Goal: Task Accomplishment & Management: Use online tool/utility

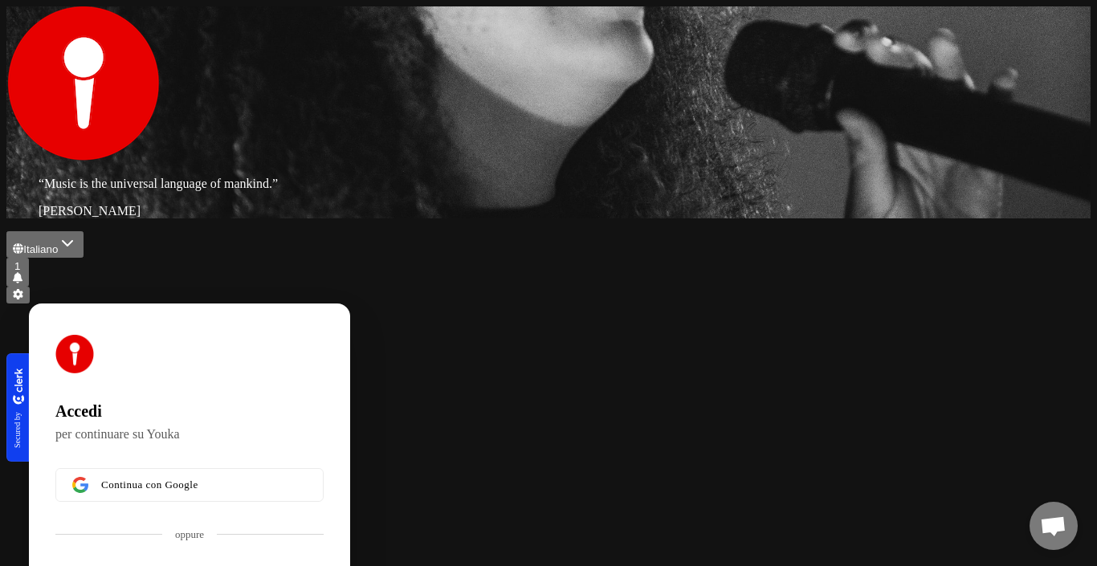
click at [55, 566] on button "submit" at bounding box center [61, 570] width 13 height 5
type input "**********"
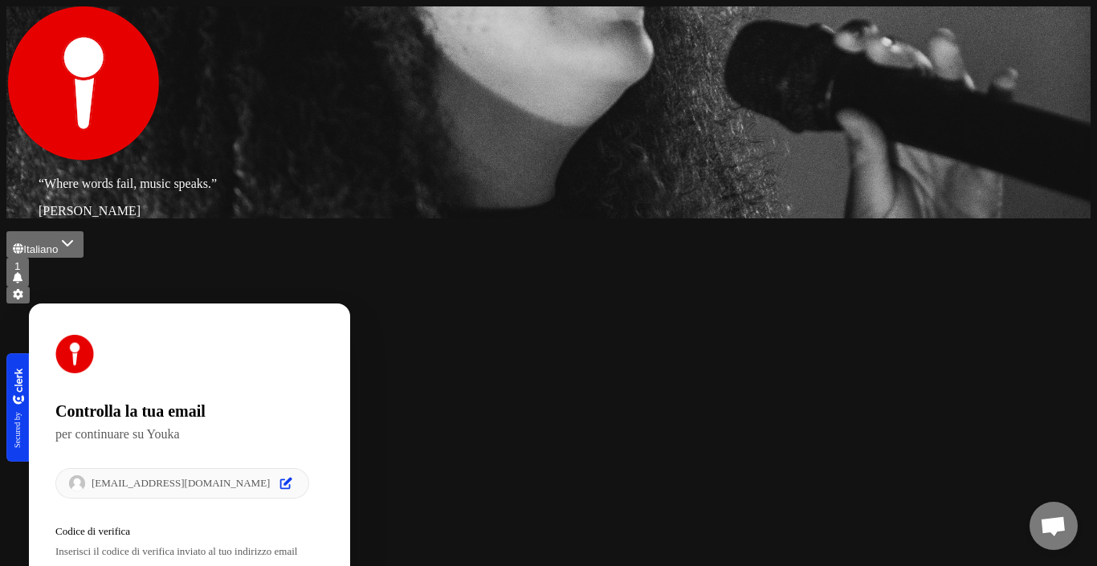
type input "*"
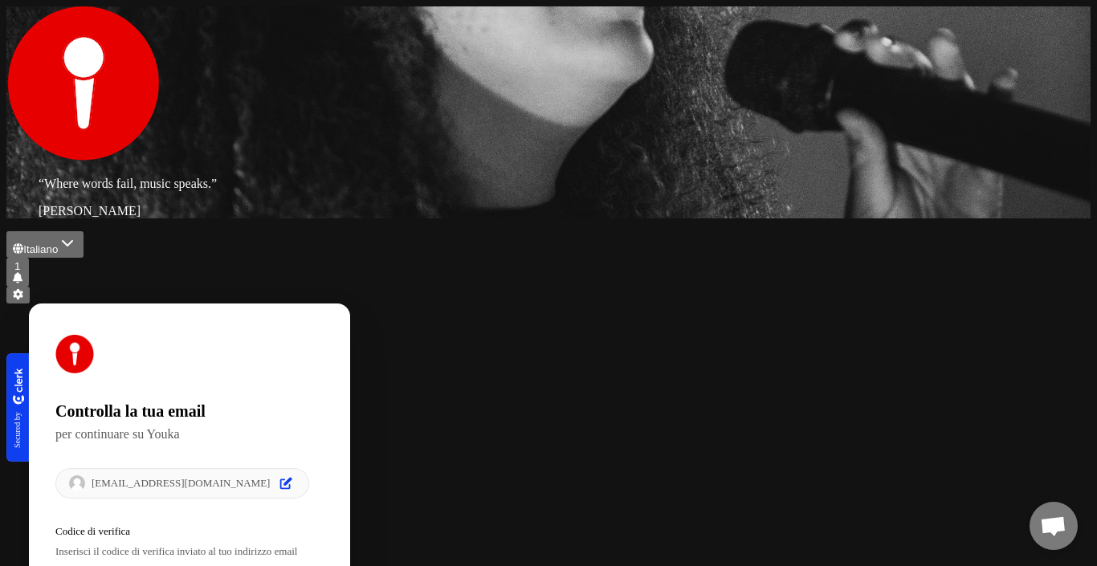
type input "*"
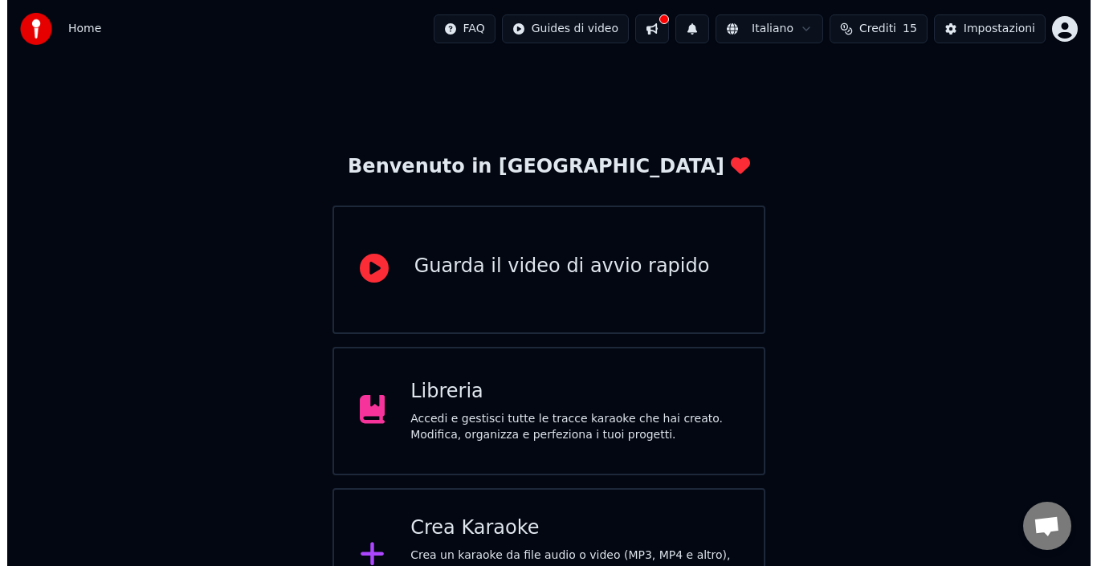
scroll to position [241, 0]
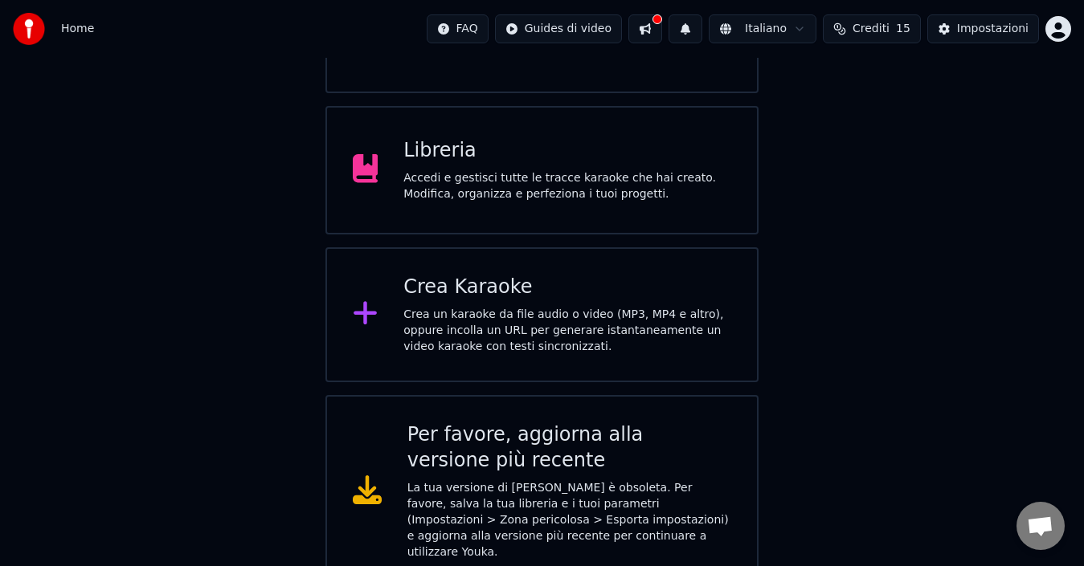
click at [506, 326] on div "Crea un karaoke da file audio o video (MP3, MP4 e altro), oppure incolla un URL…" at bounding box center [567, 331] width 328 height 48
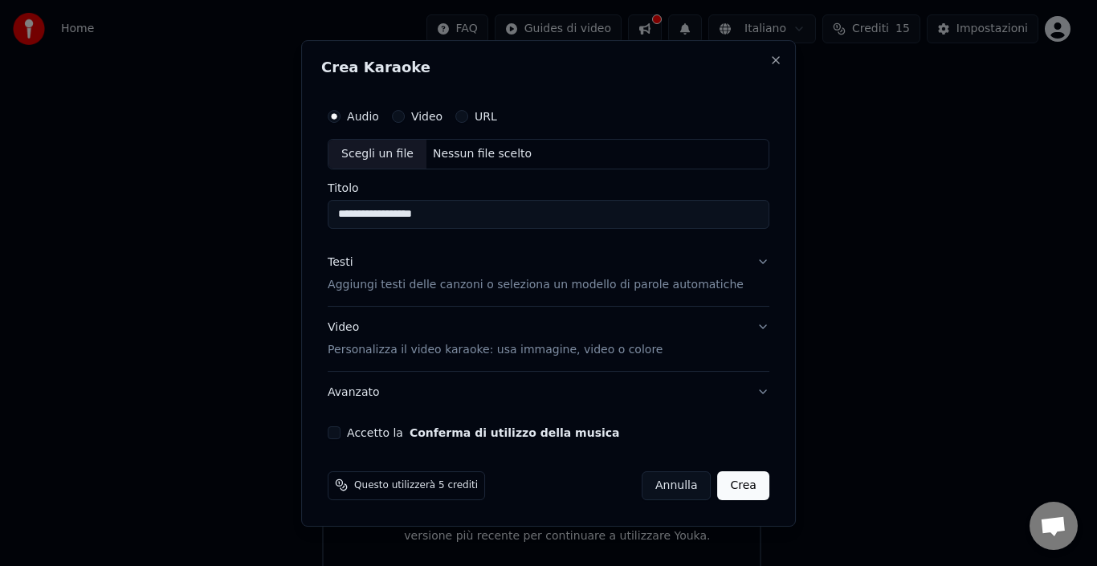
type input "**********"
click at [739, 263] on button "Testi Aggiungi testi delle canzoni o seleziona un modello di parole automatiche" at bounding box center [549, 274] width 442 height 64
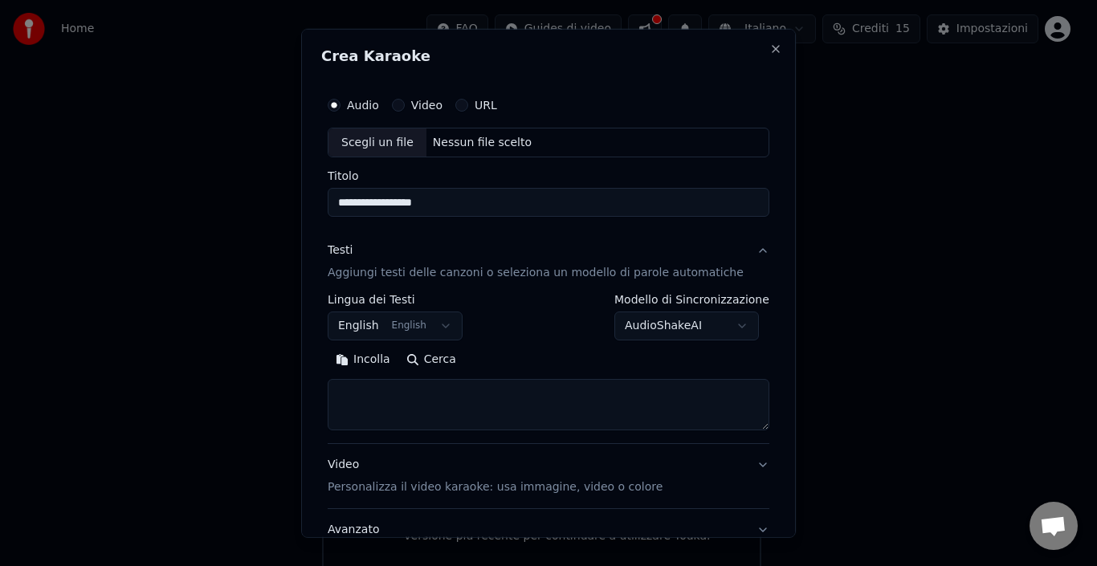
click at [455, 324] on button "English English" at bounding box center [395, 326] width 135 height 29
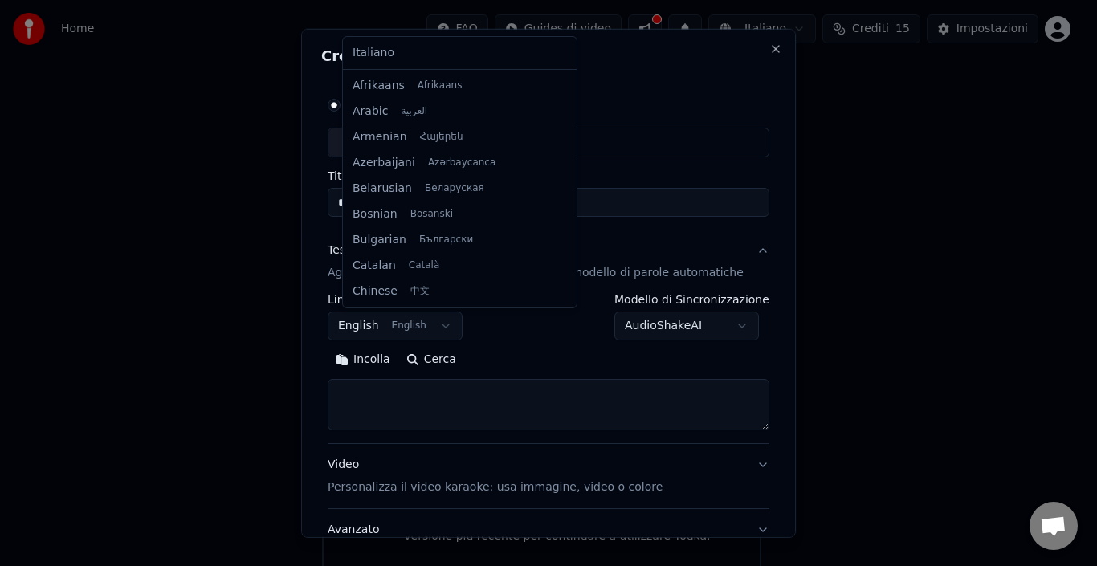
click at [448, 324] on button "English English" at bounding box center [395, 326] width 135 height 29
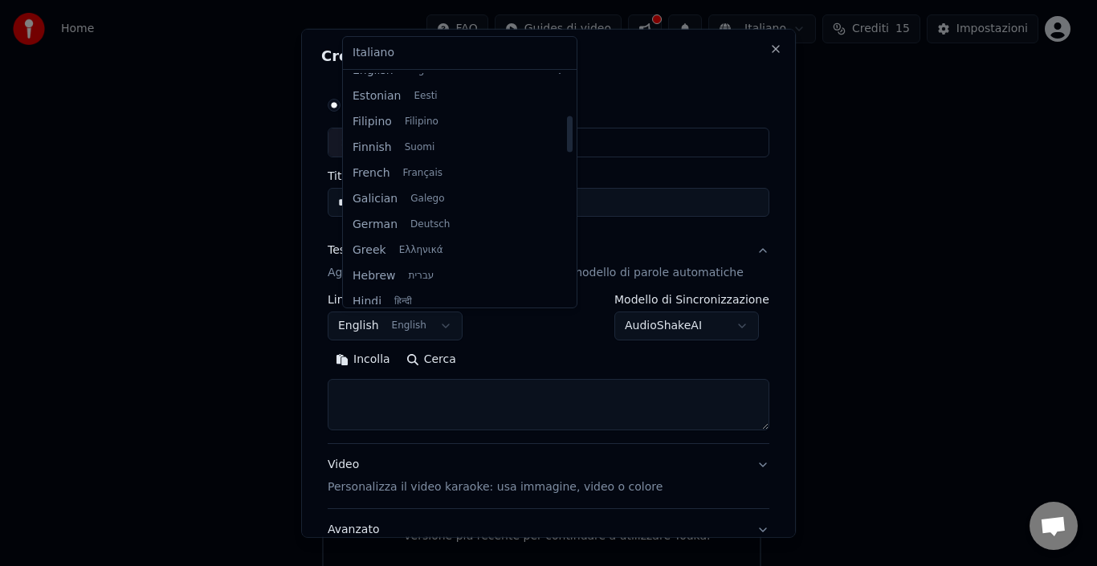
scroll to position [269, 0]
click at [251, 116] on div at bounding box center [548, 283] width 1097 height 566
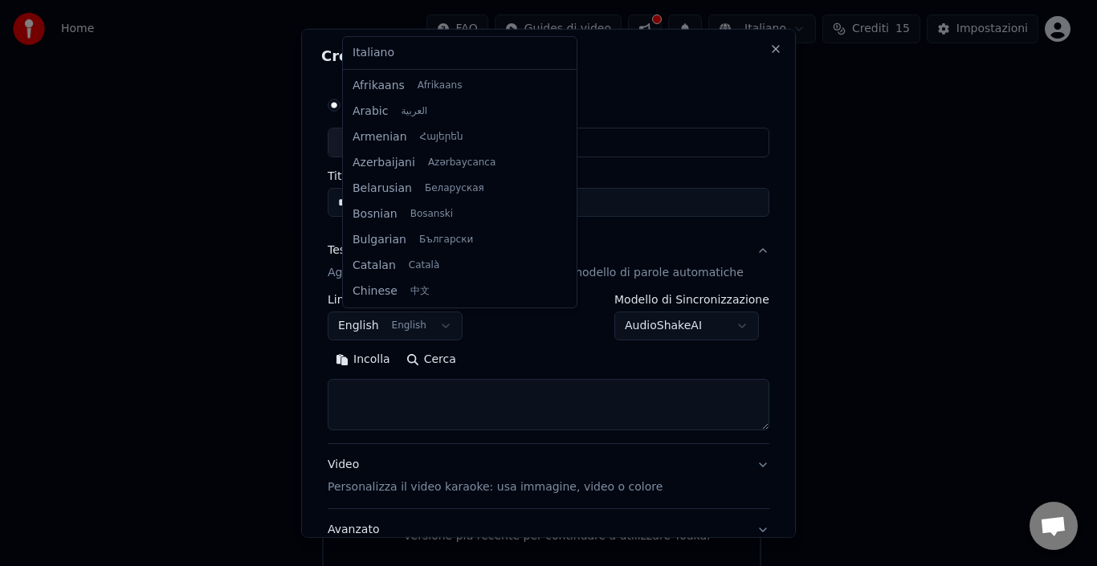
click at [448, 326] on body "**********" at bounding box center [542, 165] width 1084 height 813
select select "**"
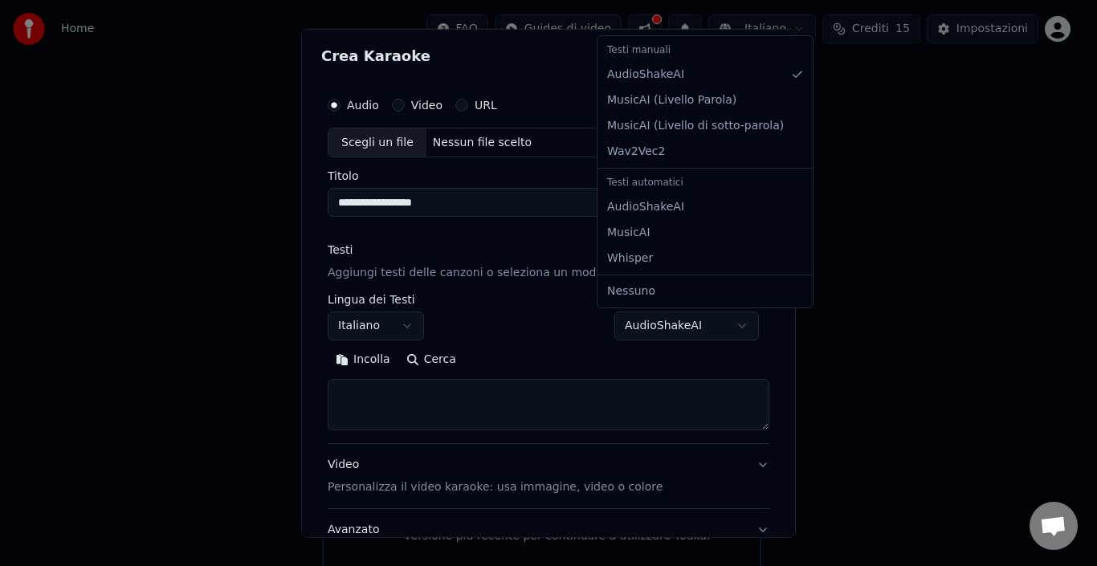
click at [721, 328] on body "**********" at bounding box center [542, 165] width 1084 height 813
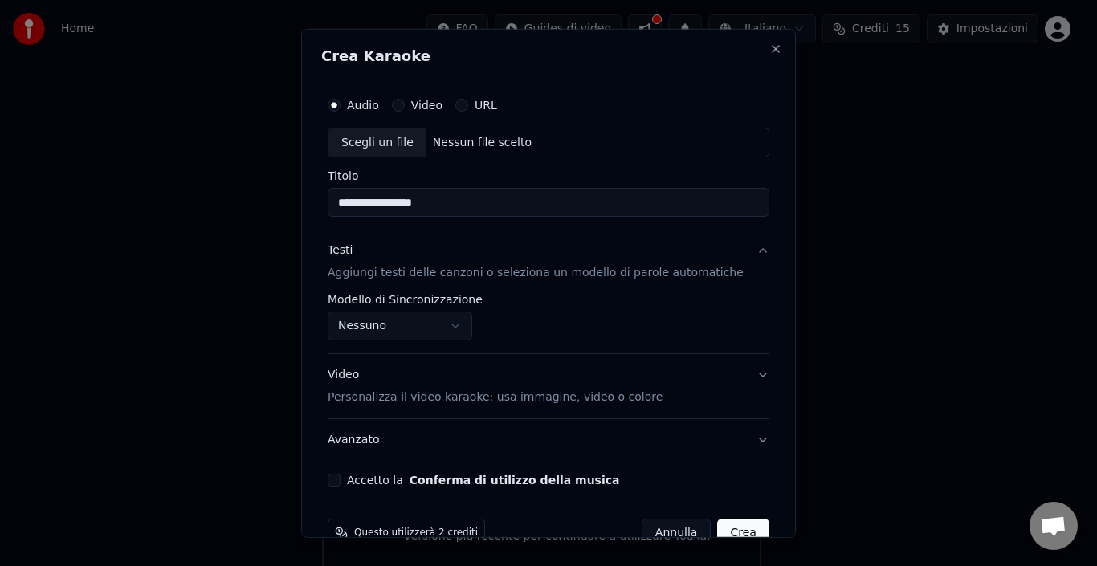
scroll to position [36, 0]
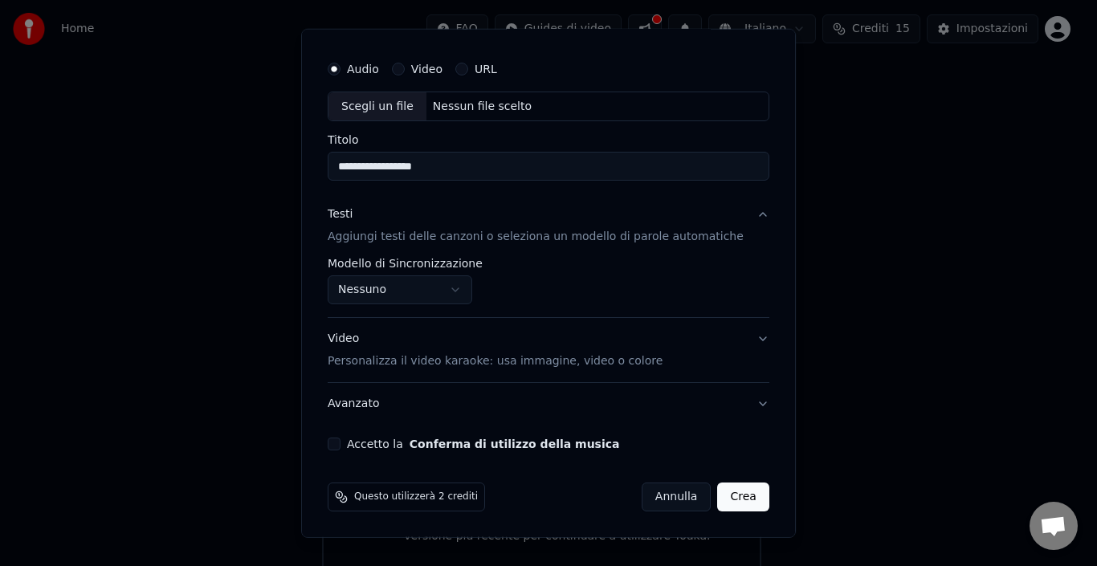
click at [419, 500] on span "Questo utilizzerà 2 crediti" at bounding box center [416, 497] width 124 height 13
click at [468, 294] on body "**********" at bounding box center [542, 165] width 1084 height 813
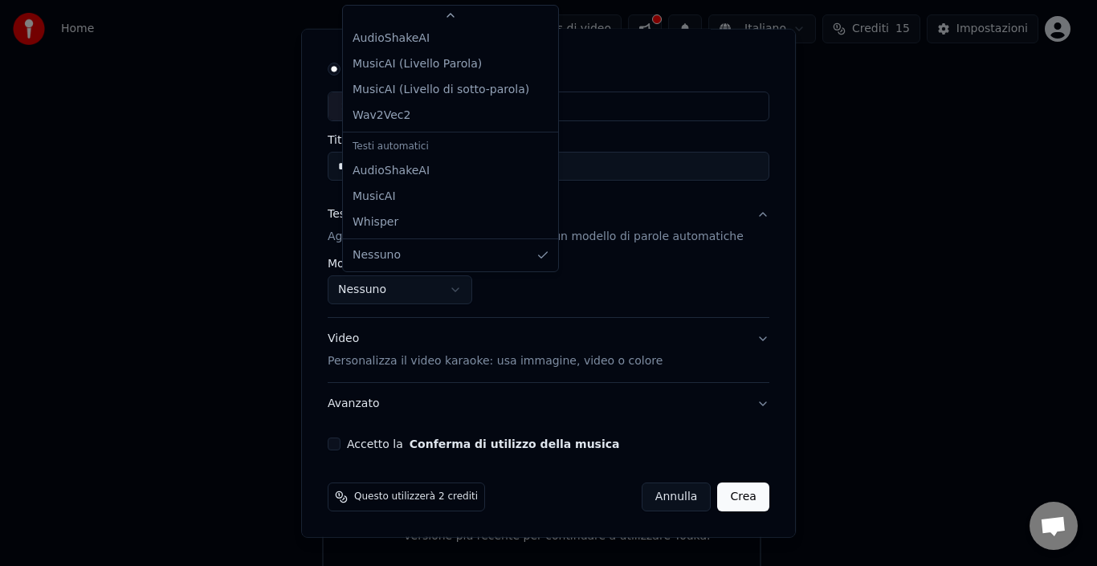
scroll to position [0, 0]
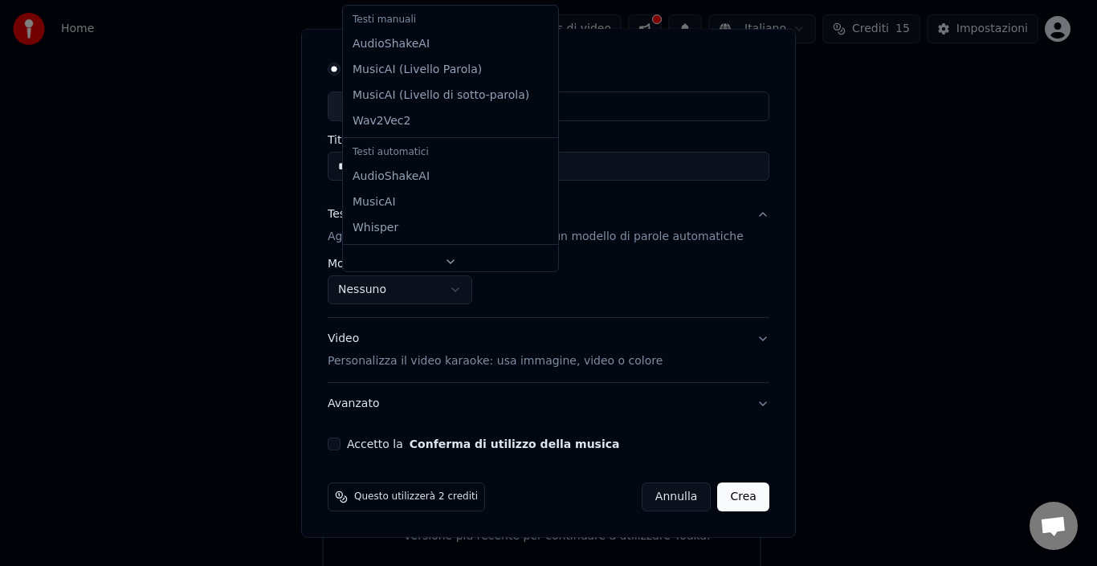
click at [373, 18] on div "Testi manuali" at bounding box center [450, 20] width 209 height 22
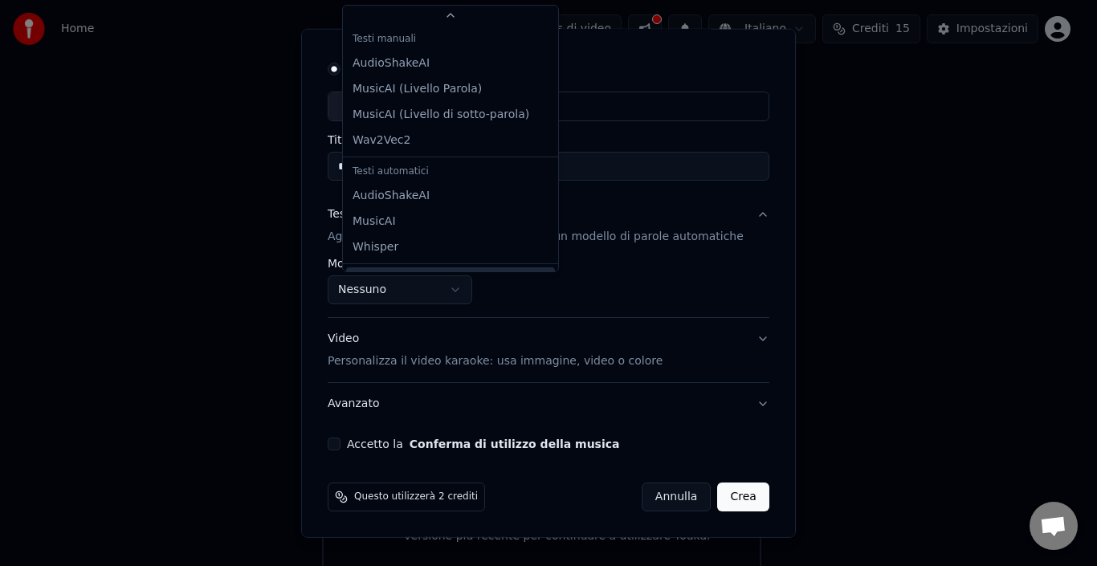
scroll to position [25, 0]
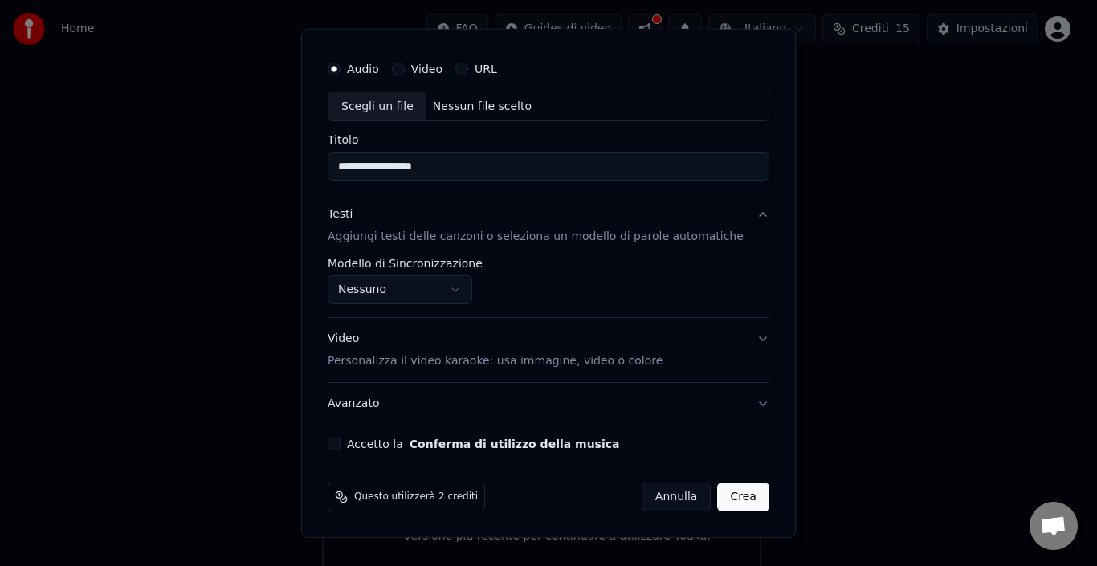
click at [517, 105] on div "Nessun file scelto" at bounding box center [483, 106] width 112 height 16
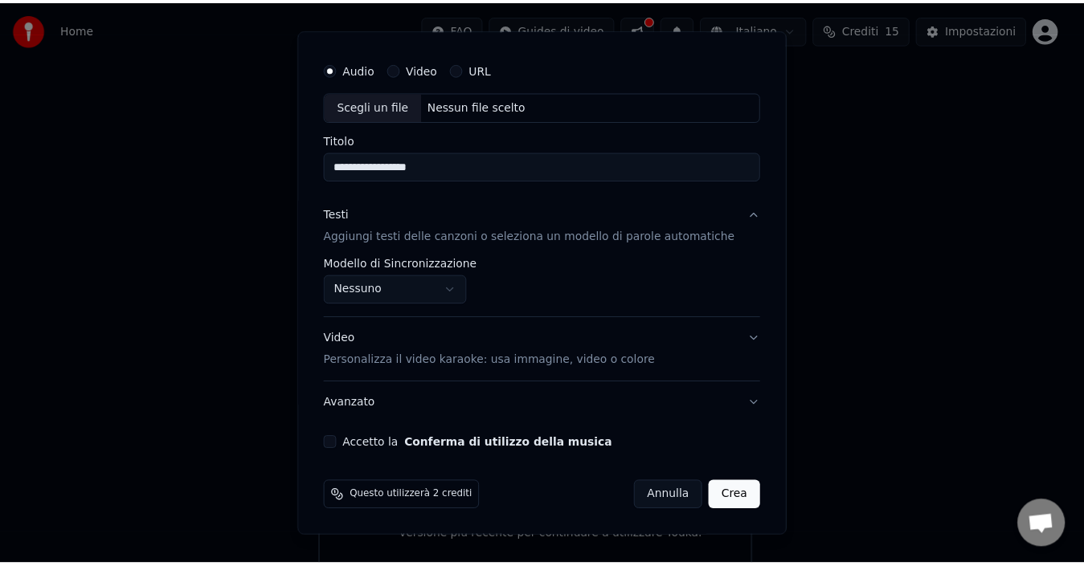
scroll to position [0, 0]
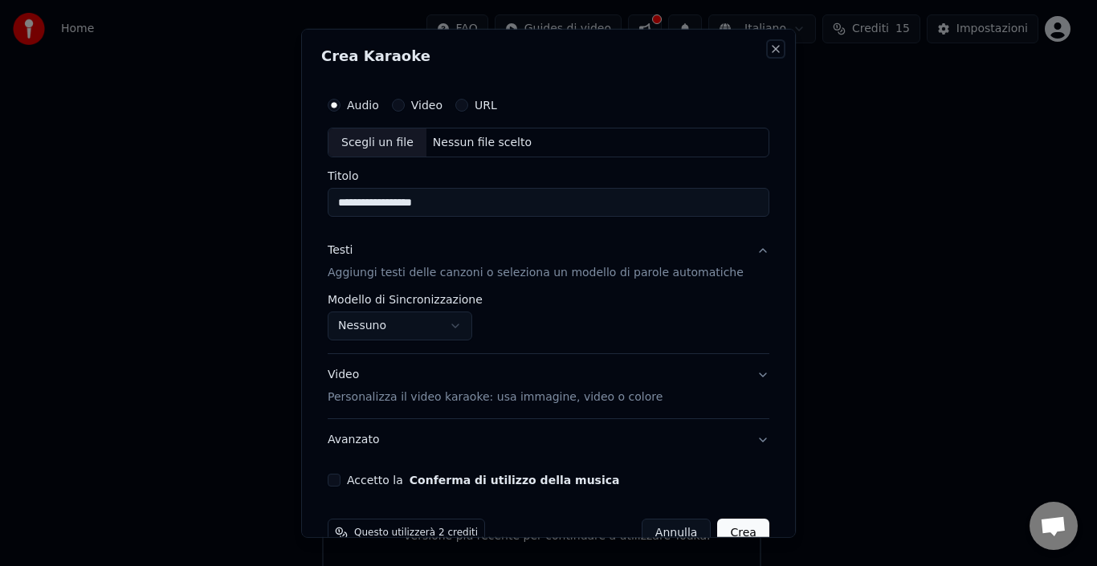
click at [770, 48] on button "Close" at bounding box center [776, 48] width 13 height 13
select select "**********"
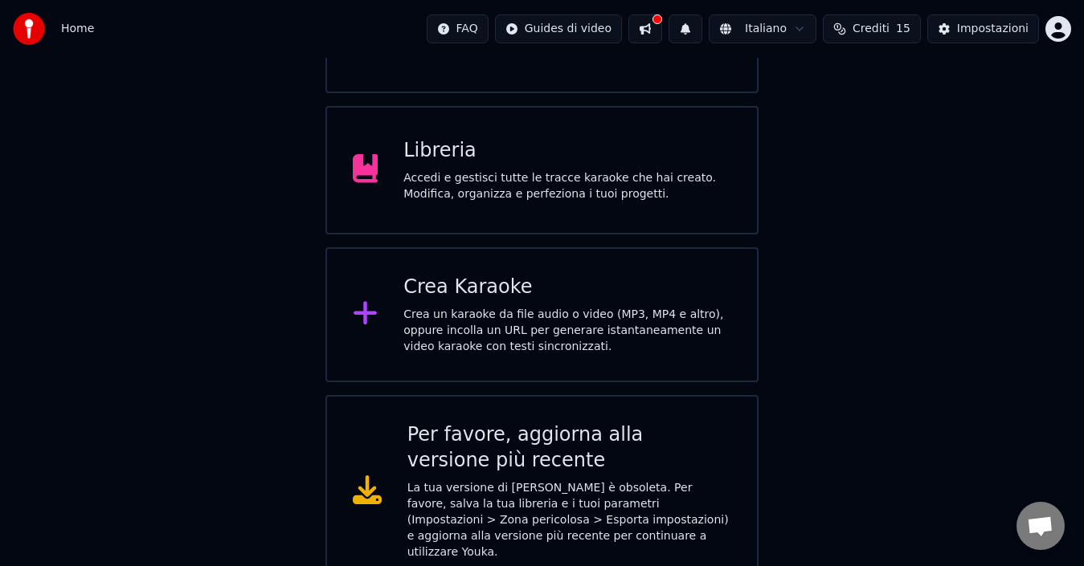
scroll to position [247, 0]
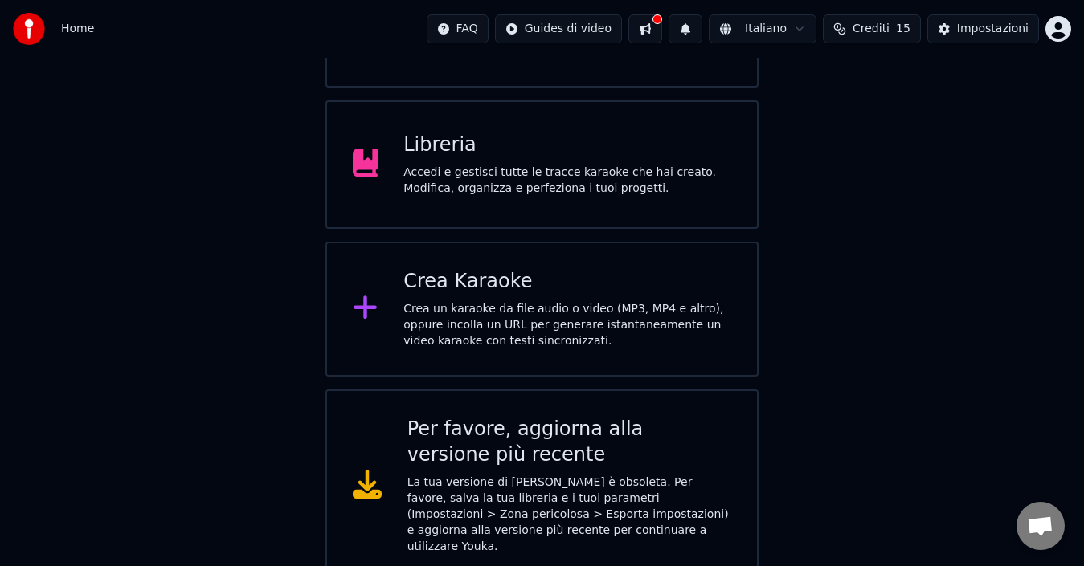
click at [370, 476] on icon at bounding box center [367, 484] width 29 height 29
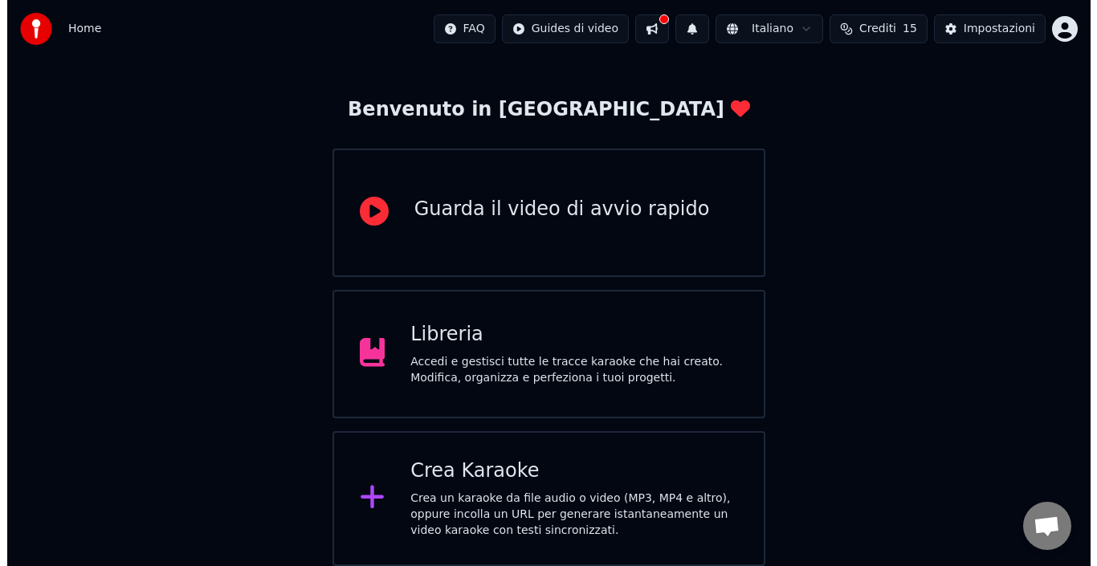
scroll to position [57, 0]
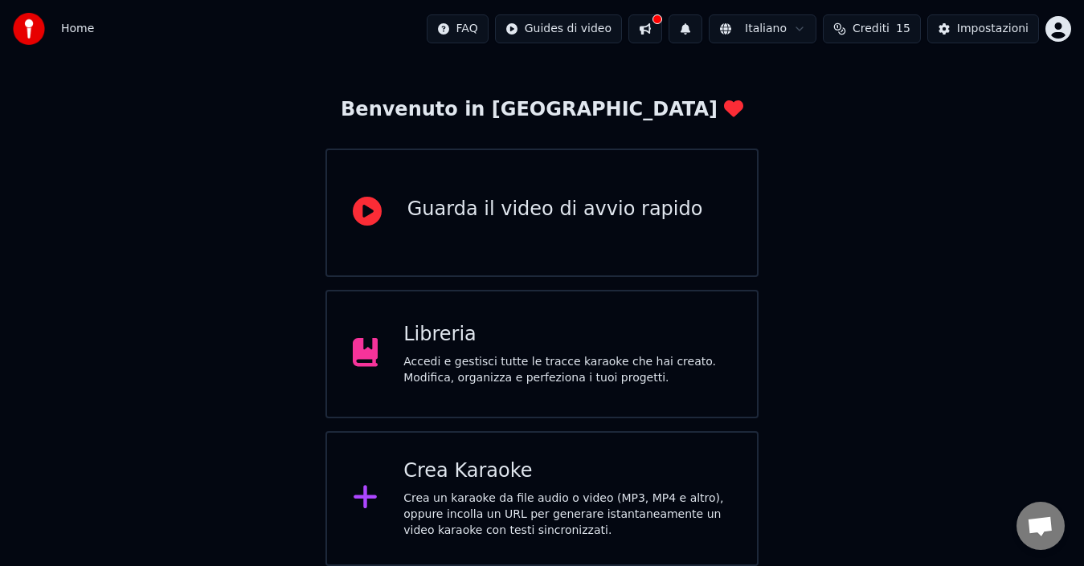
click at [481, 493] on div "Crea un karaoke da file audio o video (MP3, MP4 e altro), oppure incolla un URL…" at bounding box center [567, 515] width 328 height 48
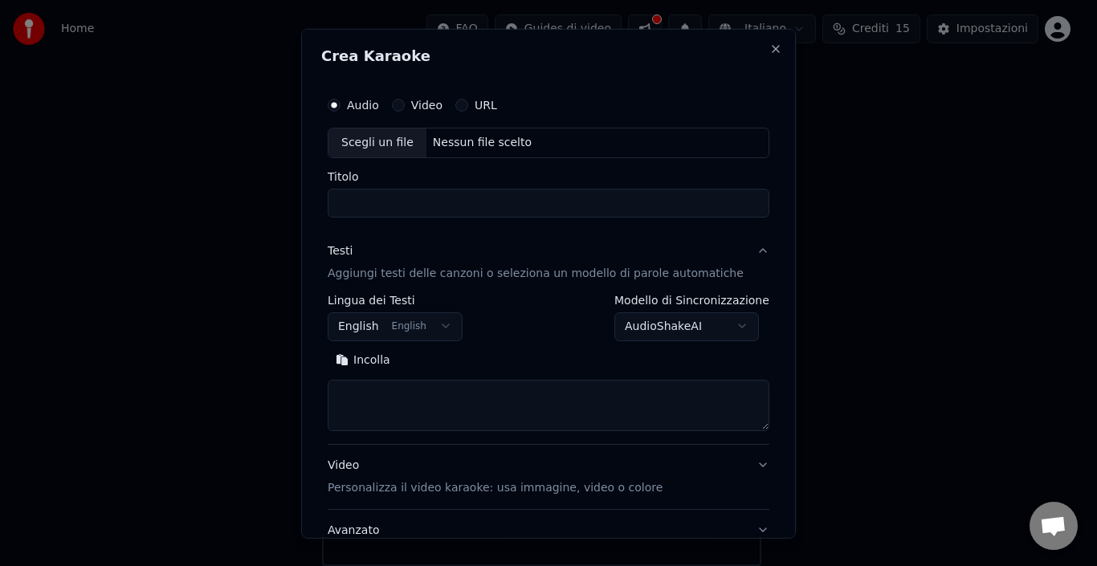
click at [390, 209] on input "Titolo" at bounding box center [549, 202] width 442 height 29
type input "**********"
click at [328, 347] on button "Incolla" at bounding box center [363, 360] width 71 height 26
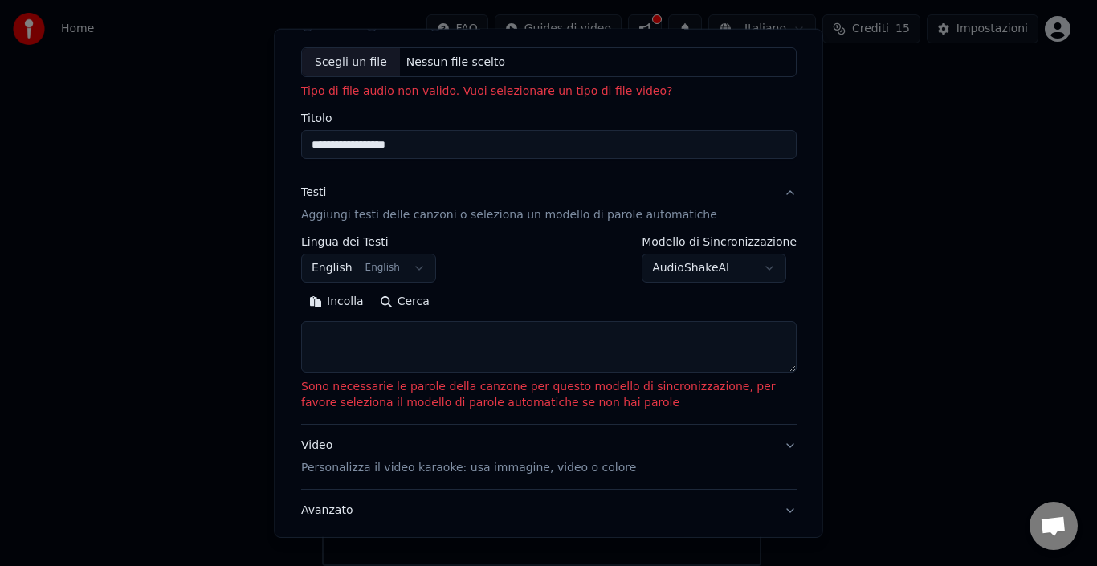
scroll to position [0, 0]
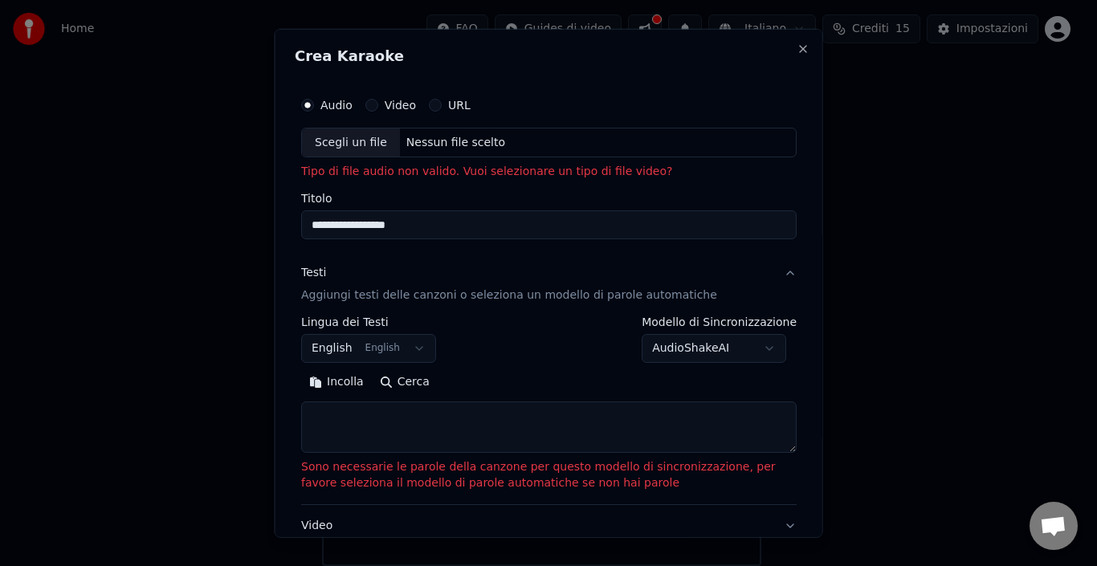
click at [407, 350] on button "English English" at bounding box center [368, 348] width 135 height 29
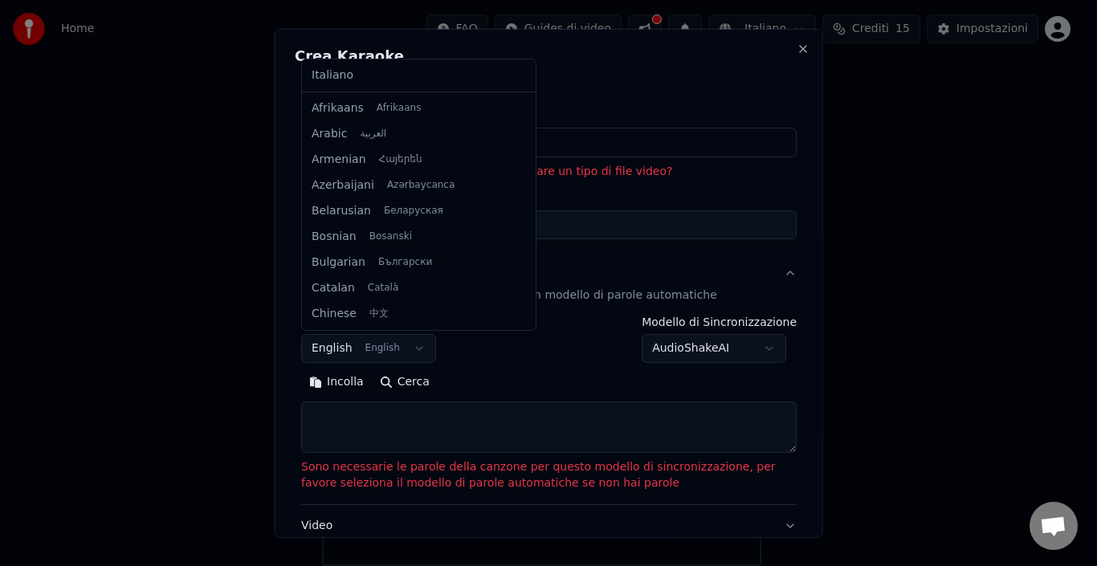
scroll to position [129, 0]
select select "**"
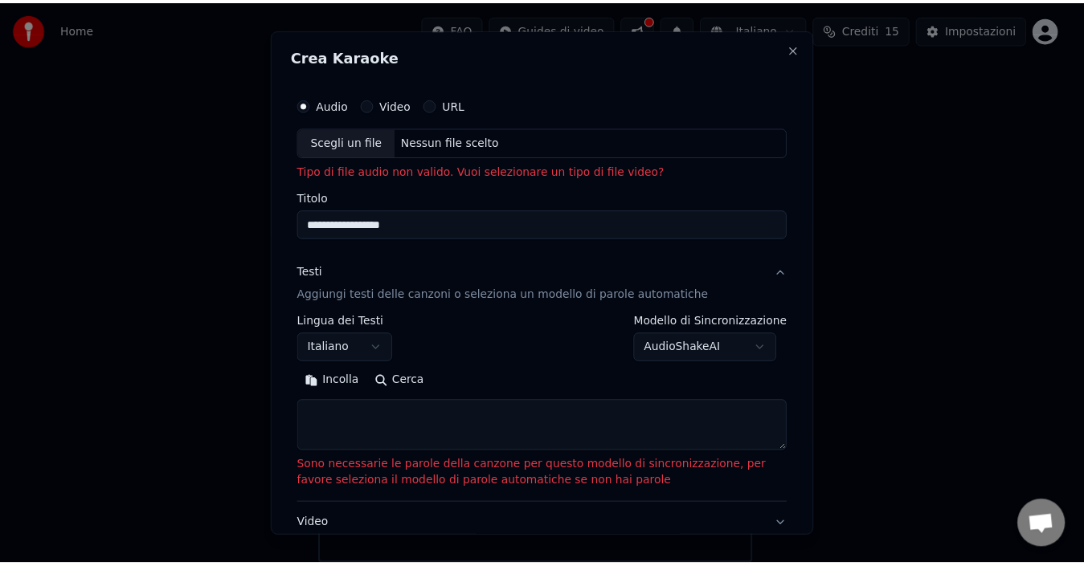
scroll to position [210, 0]
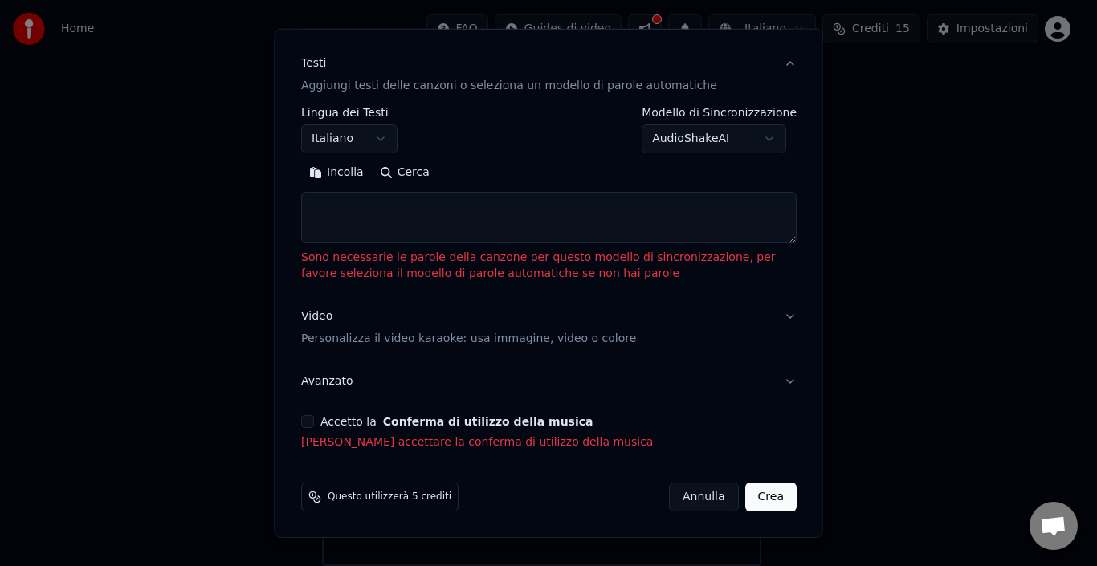
click at [685, 488] on button "Annulla" at bounding box center [704, 497] width 70 height 29
select select
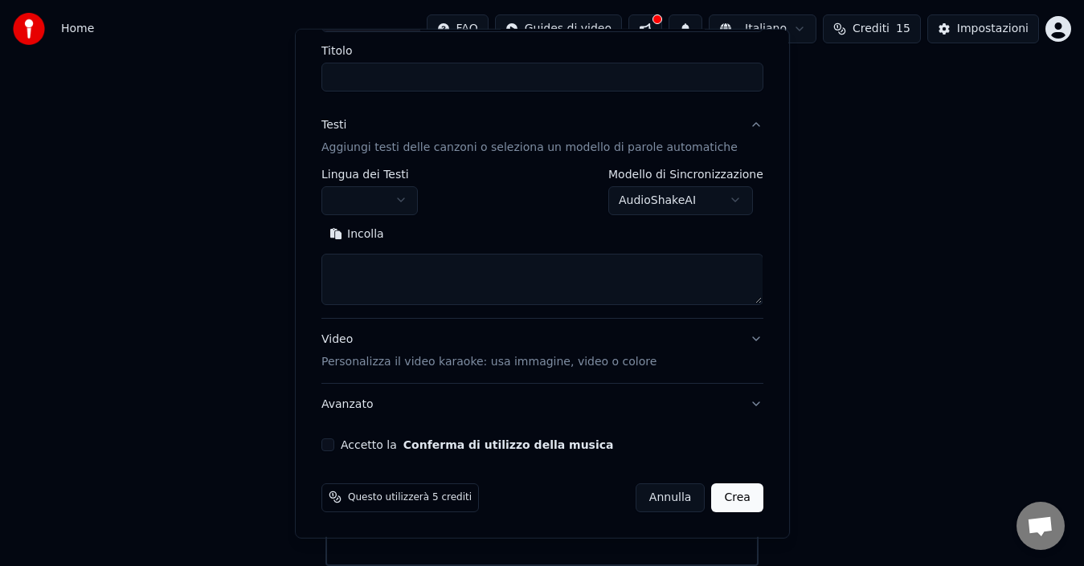
scroll to position [126, 0]
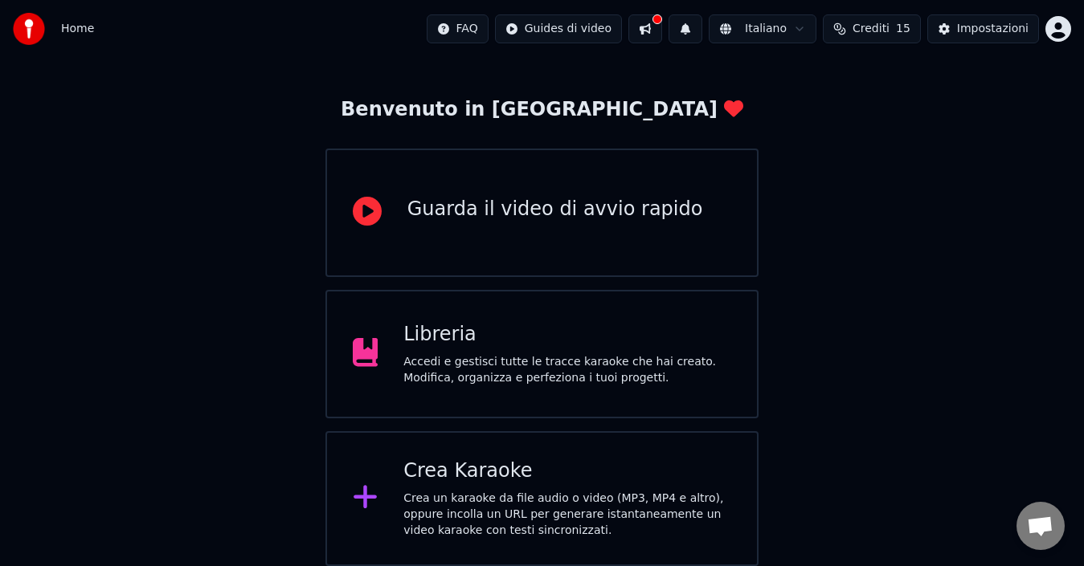
click at [539, 211] on div "Guarda il video di avvio rapido" at bounding box center [555, 210] width 296 height 26
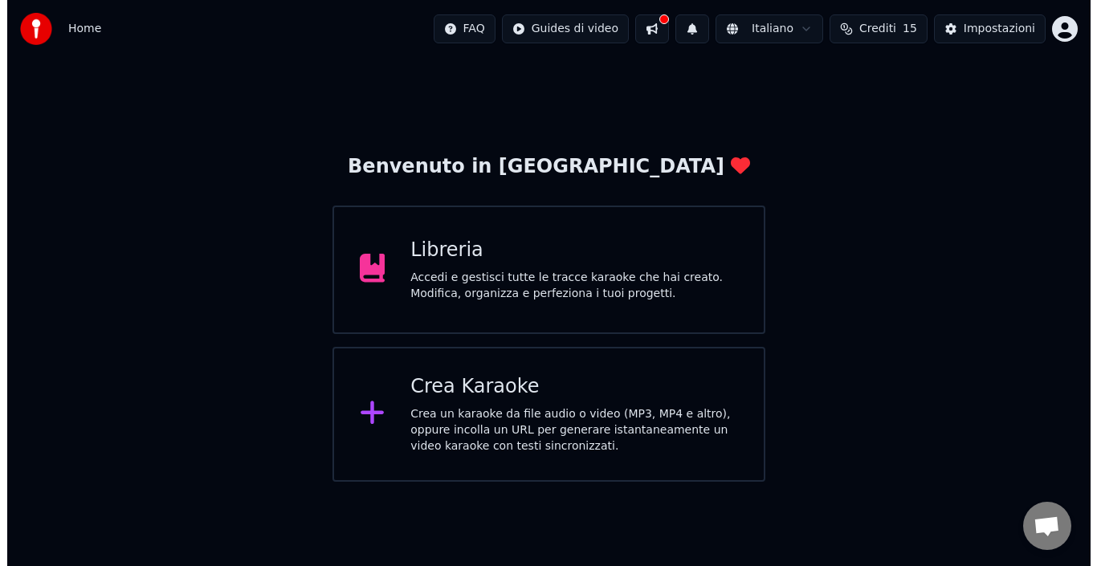
scroll to position [0, 0]
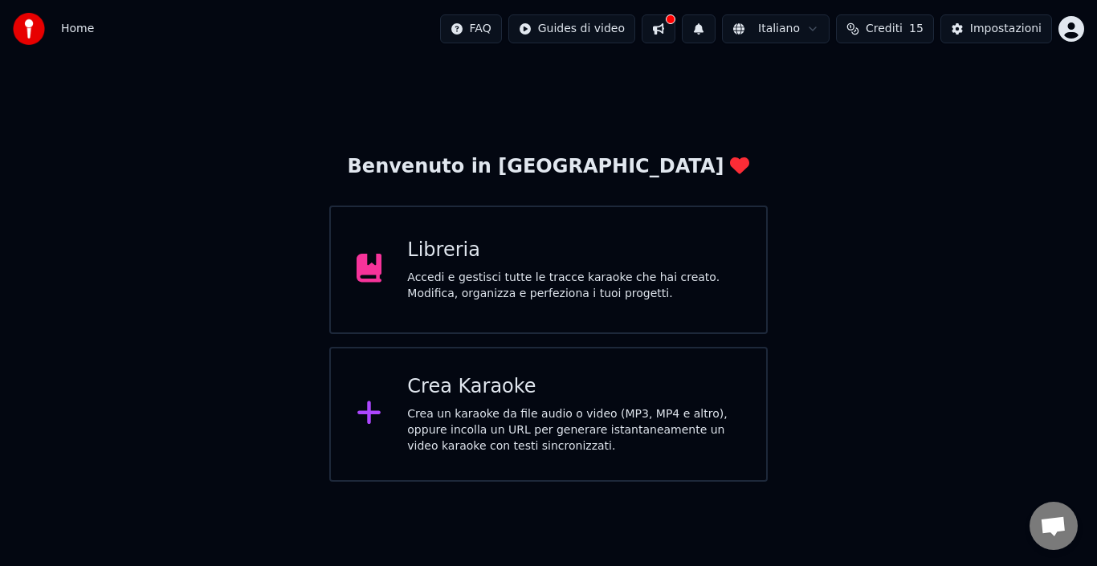
click at [439, 409] on div "Crea un karaoke da file audio o video (MP3, MP4 e altro), oppure incolla un URL…" at bounding box center [573, 430] width 333 height 48
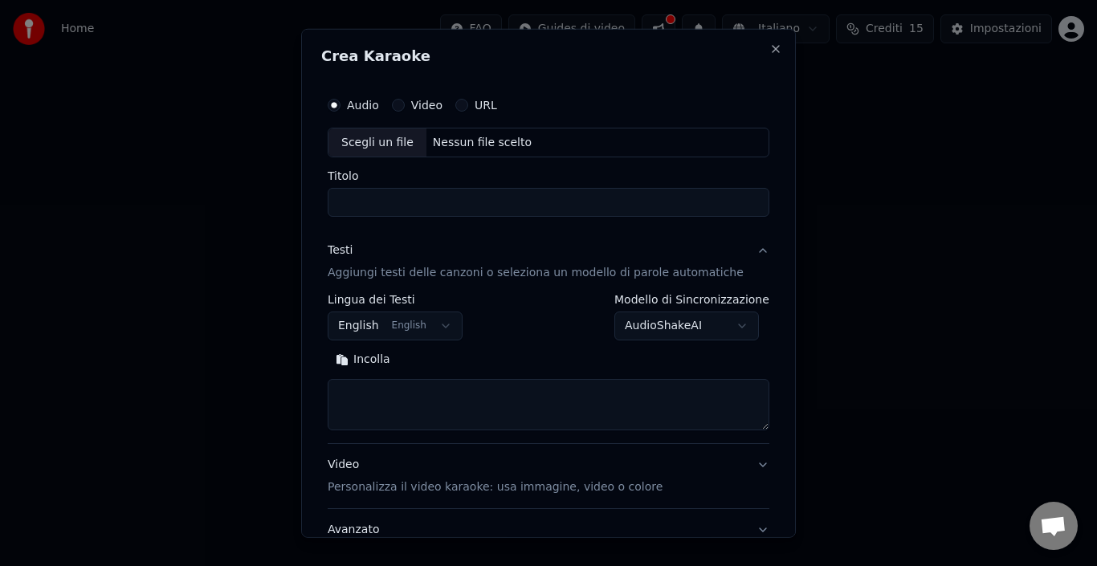
click at [472, 140] on div "Nessun file scelto" at bounding box center [483, 142] width 112 height 16
click at [382, 408] on textarea at bounding box center [549, 404] width 442 height 51
click at [371, 400] on textarea at bounding box center [549, 404] width 442 height 51
click at [770, 43] on button "Close" at bounding box center [776, 48] width 13 height 13
select select
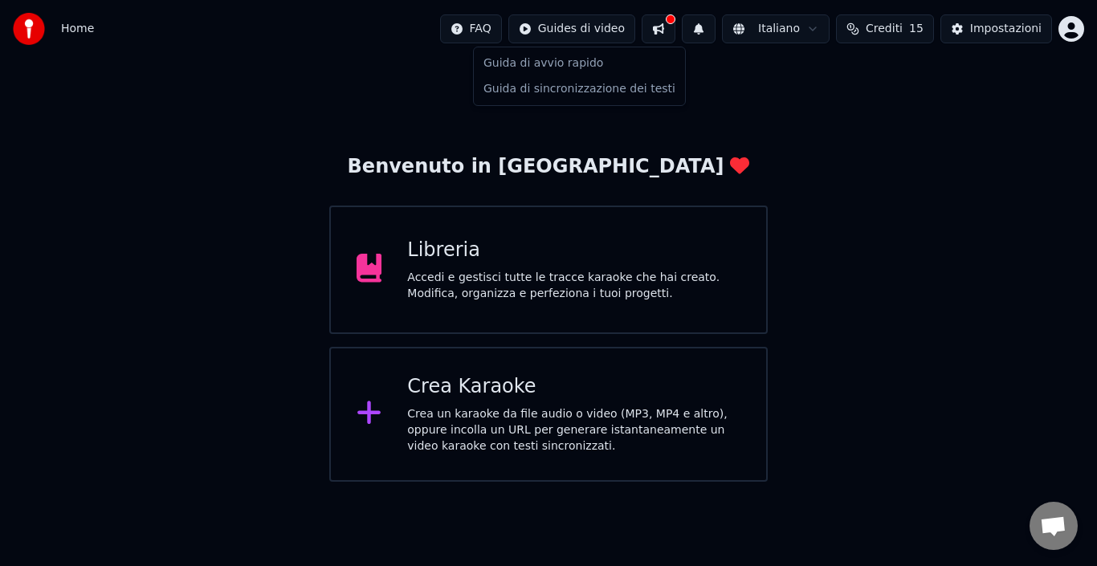
click at [590, 31] on html "Home FAQ Guides di video Italiano Crediti 15 Impostazioni Benvenuto in Youka Li…" at bounding box center [548, 241] width 1097 height 482
click at [588, 84] on div "Guida di sincronizzazione dei testi" at bounding box center [579, 89] width 205 height 26
click at [1045, 517] on span "Aprire la chat" at bounding box center [1053, 528] width 27 height 22
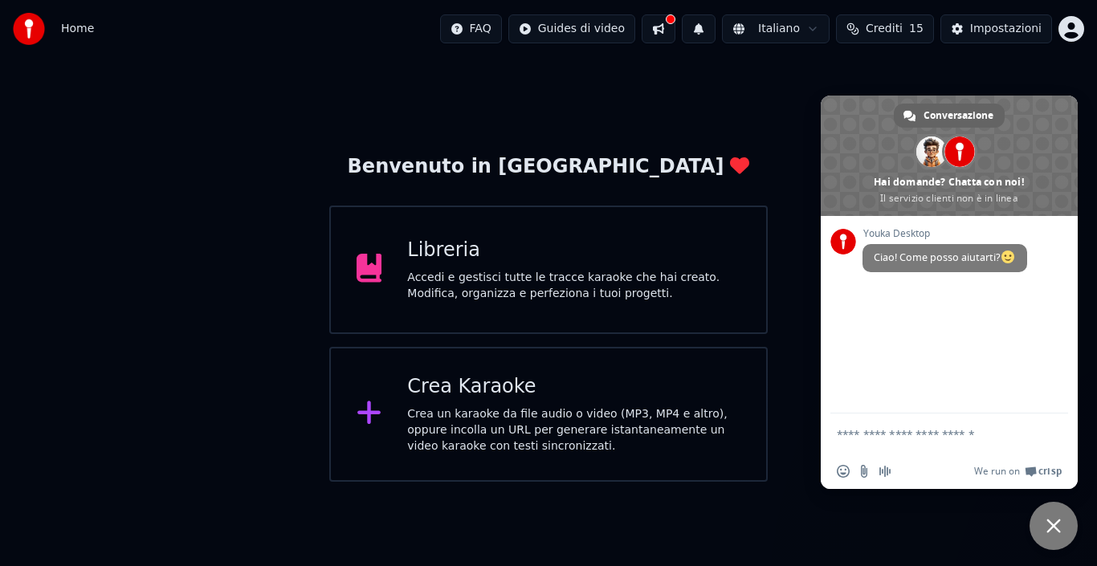
click at [369, 419] on icon at bounding box center [368, 413] width 23 height 23
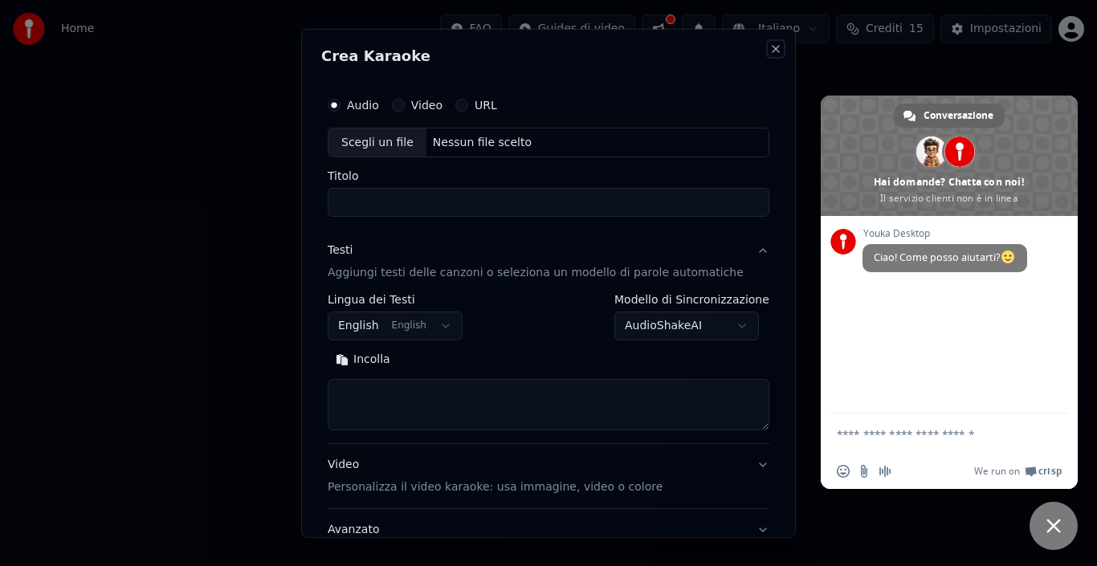
click at [770, 49] on button "Close" at bounding box center [776, 48] width 13 height 13
select select
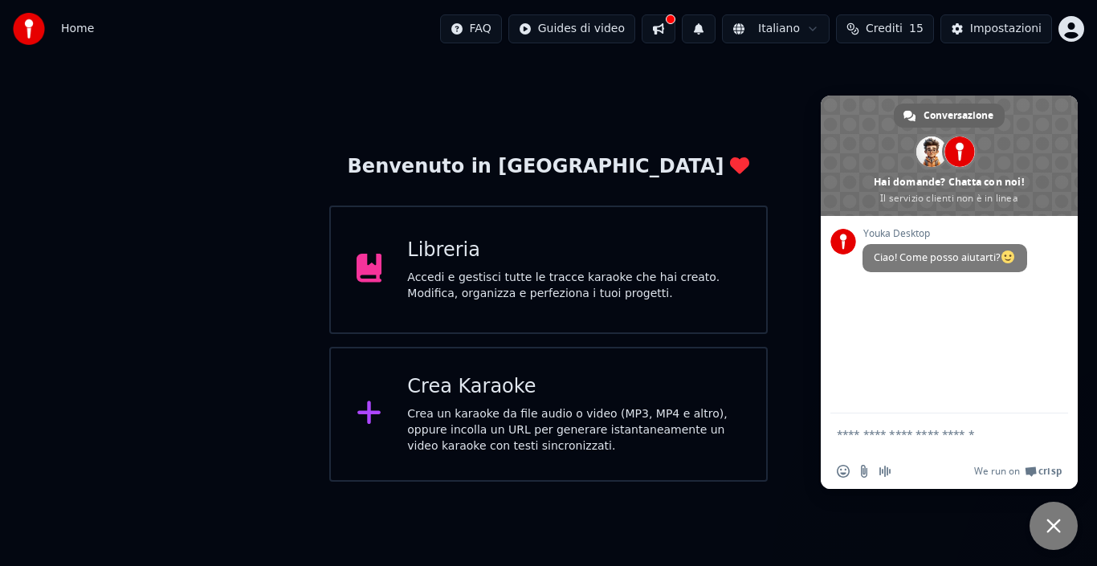
click at [860, 316] on div "Youka Desktop Ciao! Come posso aiutarti?" at bounding box center [949, 315] width 257 height 198
type textarea "**********"
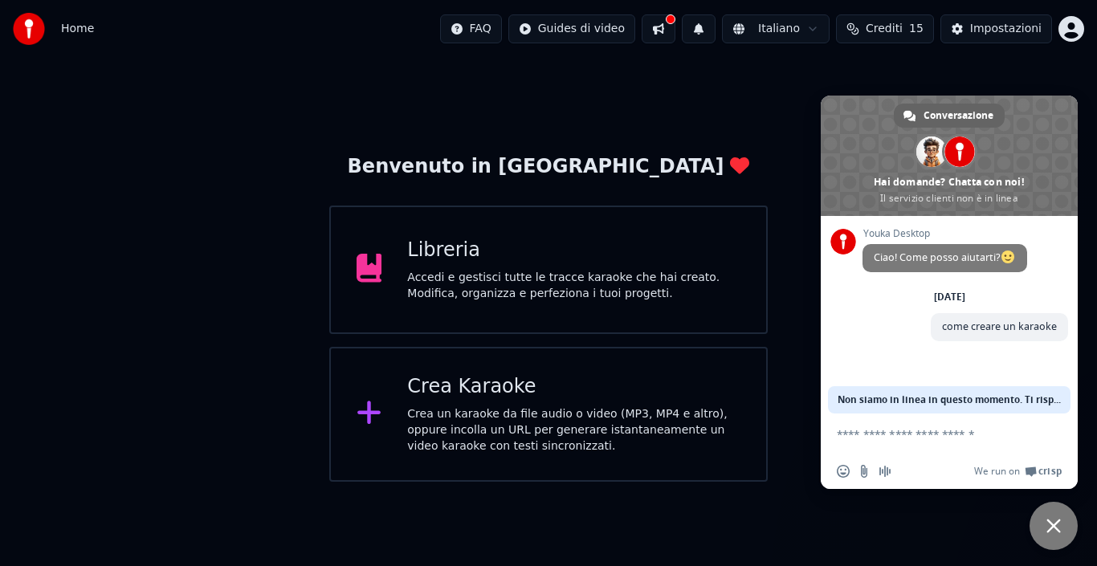
click at [791, 145] on div "Benvenuto in Youka Libreria Accedi e gestisci tutte le tracce karaoke che hai c…" at bounding box center [548, 270] width 1097 height 424
click at [1075, 24] on html "Home FAQ Guides di video Italiano Crediti 15 Impostazioni Benvenuto in Youka Li…" at bounding box center [548, 241] width 1097 height 482
click at [837, 67] on html "Home FAQ Guides di video Italiano Crediti 15 Impostazioni Benvenuto in Youka Li…" at bounding box center [548, 241] width 1097 height 482
click at [958, 28] on button "Impostazioni" at bounding box center [997, 28] width 112 height 29
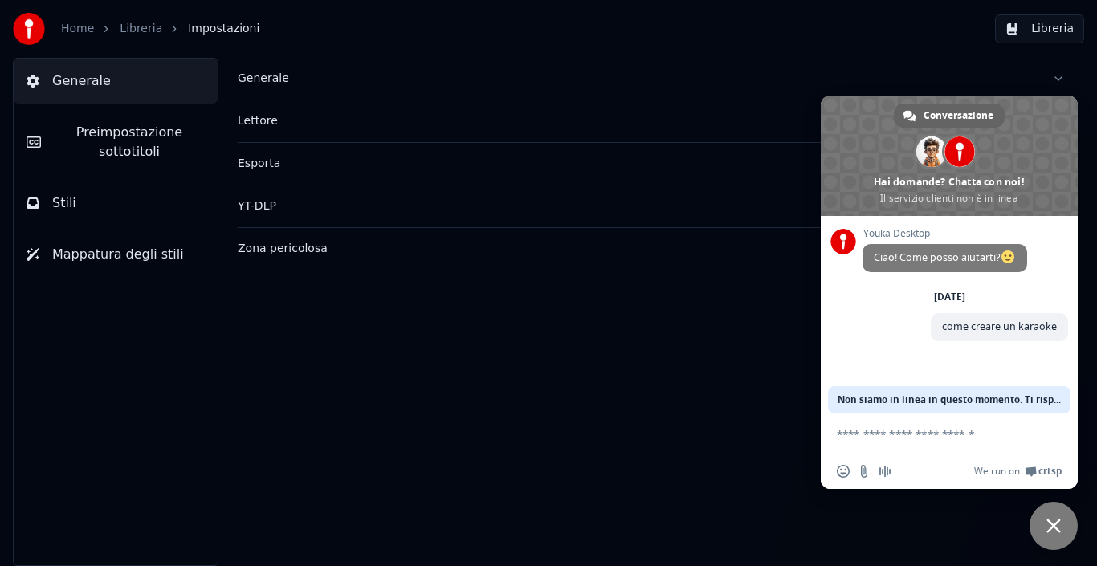
click at [1048, 523] on span "Chiudere la chat" at bounding box center [1054, 526] width 14 height 14
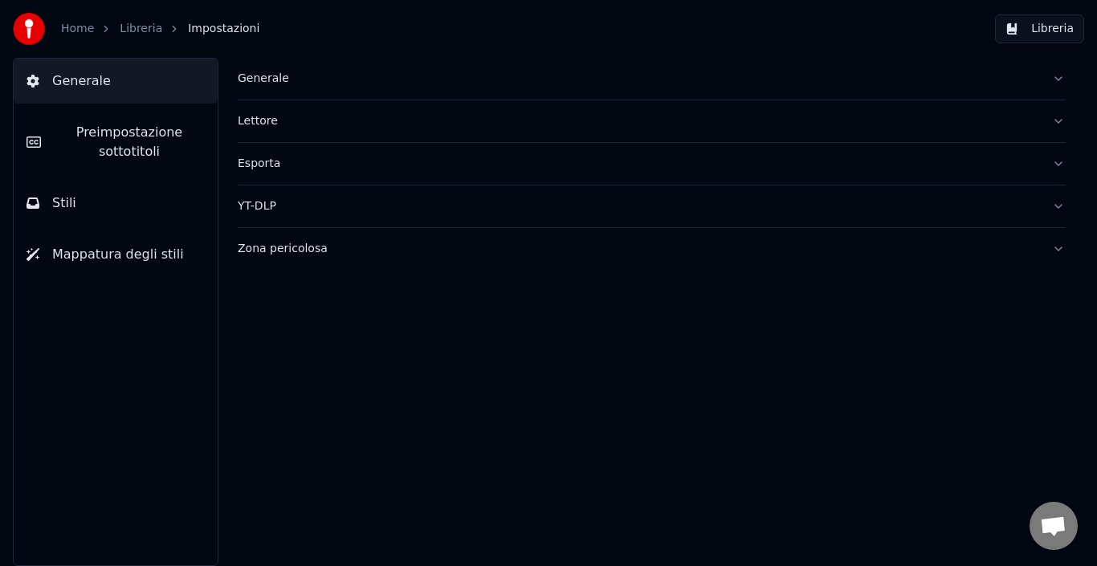
click at [92, 130] on span "Preimpostazione sottotitoli" at bounding box center [129, 142] width 151 height 39
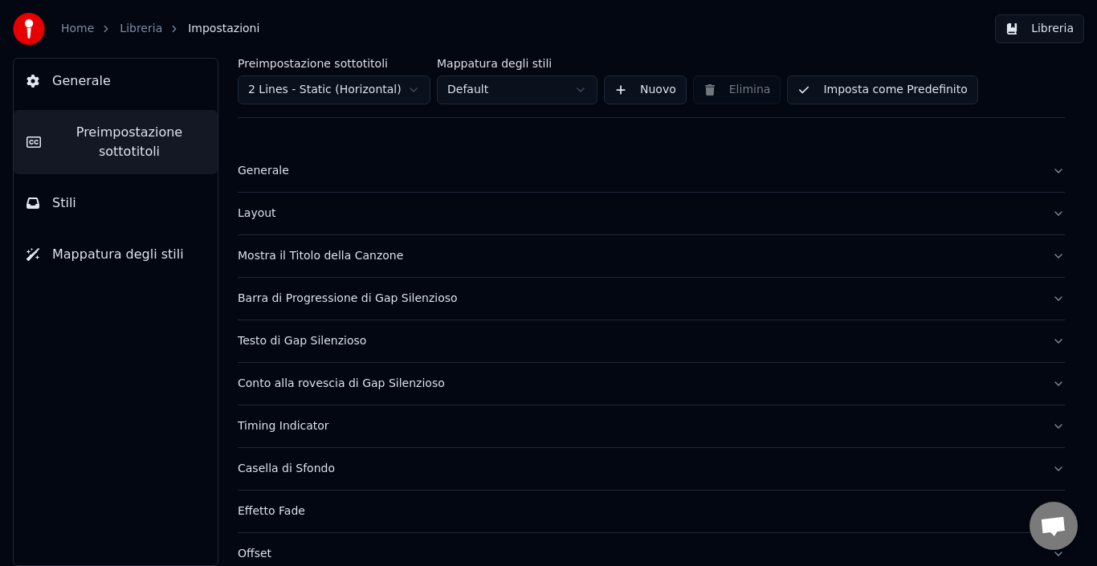
click at [301, 257] on div "Mostra il Titolo della Canzone" at bounding box center [639, 256] width 802 height 16
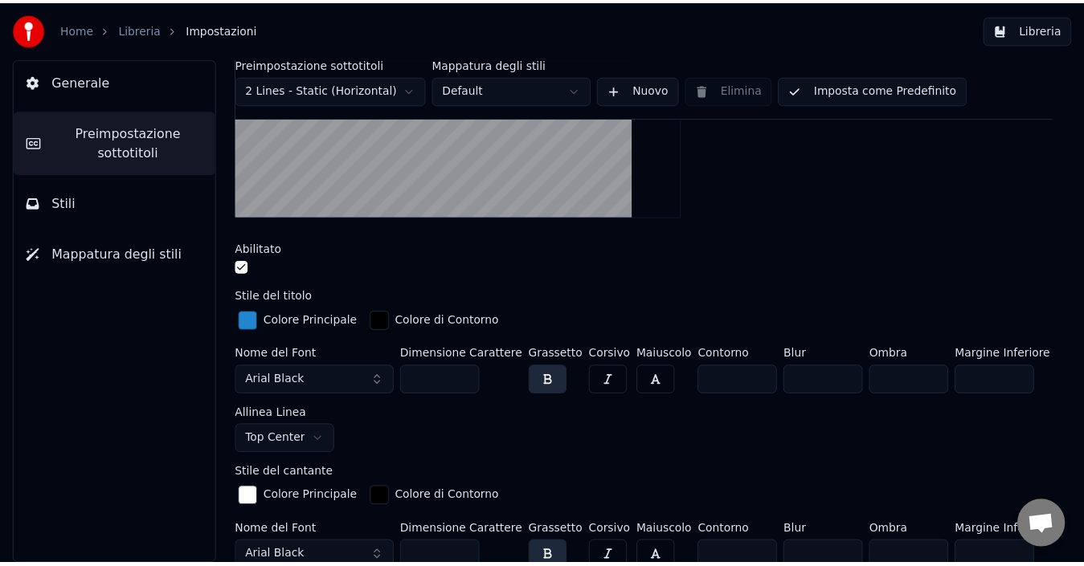
scroll to position [80, 0]
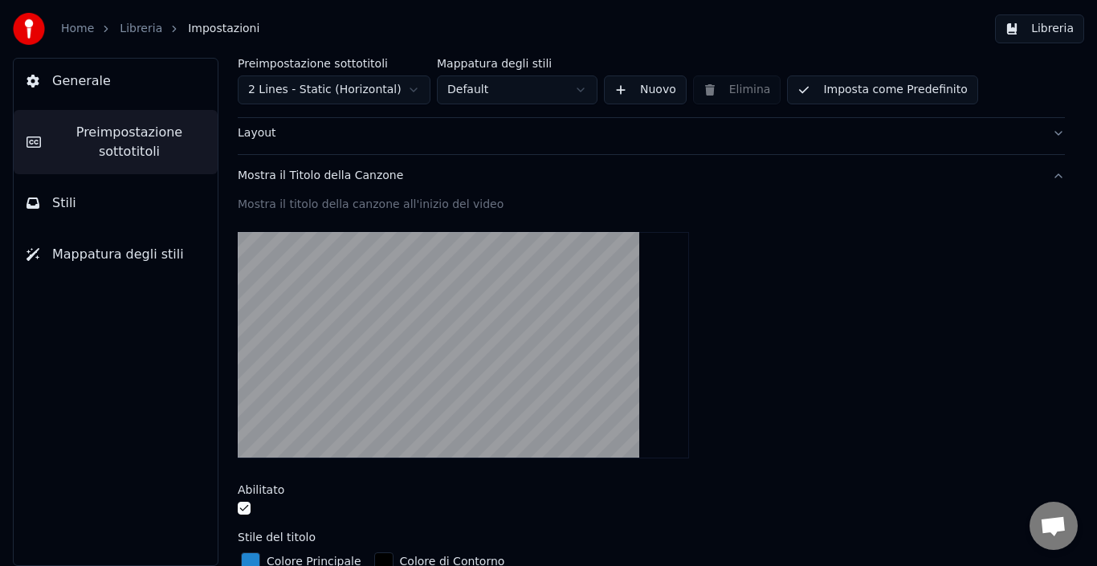
click at [191, 27] on span "Impostazioni" at bounding box center [223, 29] width 71 height 16
click at [1007, 27] on button "Libreria" at bounding box center [1039, 28] width 89 height 29
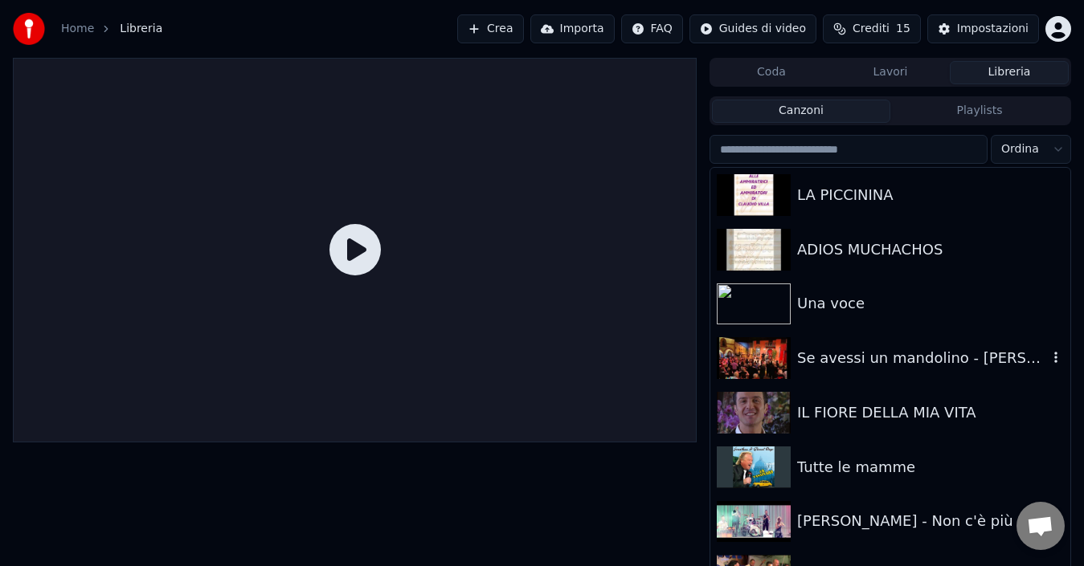
scroll to position [175, 0]
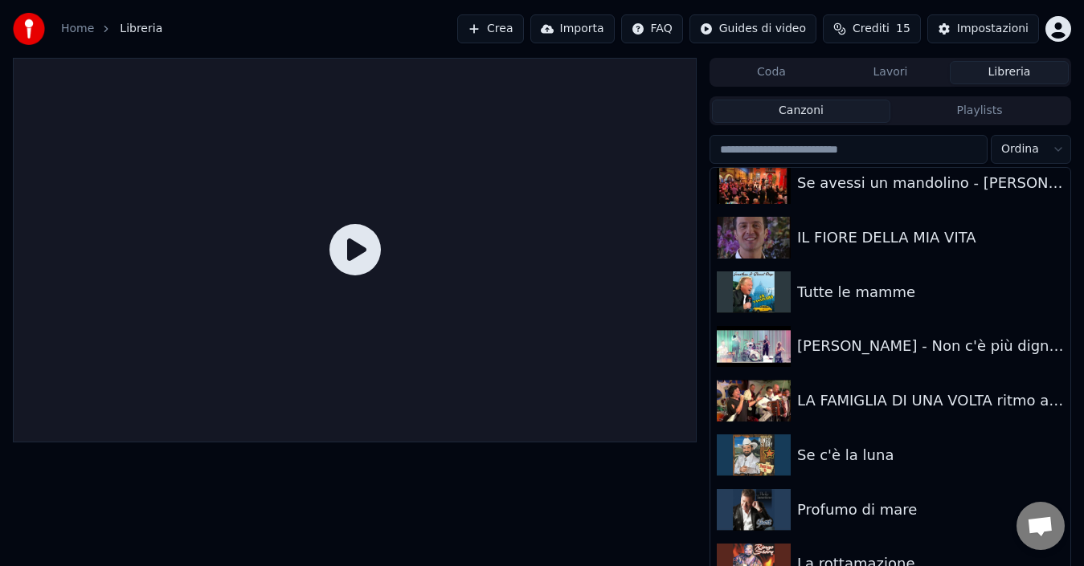
click at [812, 113] on button "Canzoni" at bounding box center [801, 111] width 178 height 23
click at [752, 157] on input "search" at bounding box center [848, 149] width 278 height 29
type input "*"
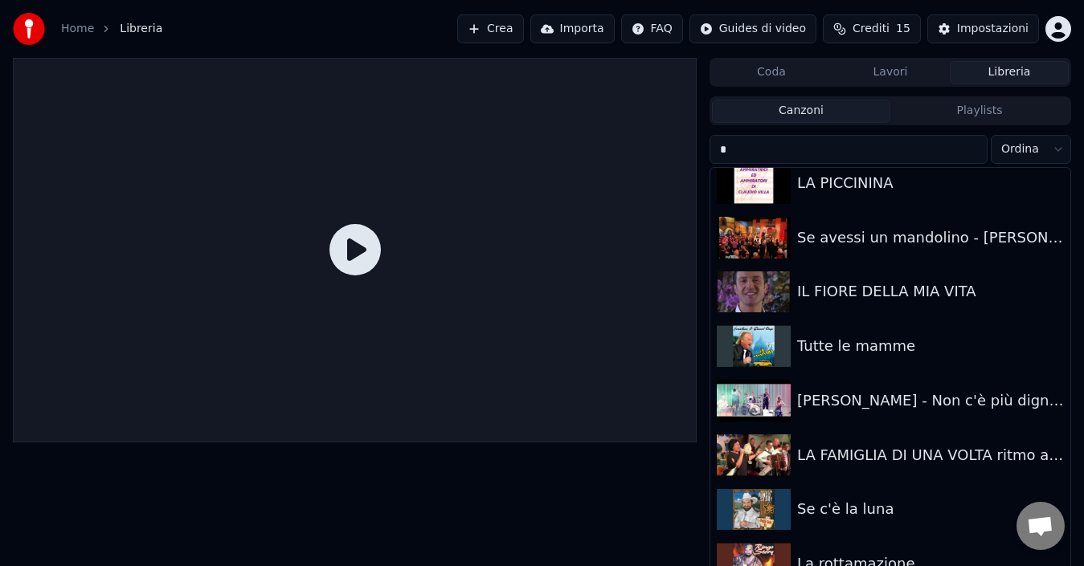
scroll to position [12, 0]
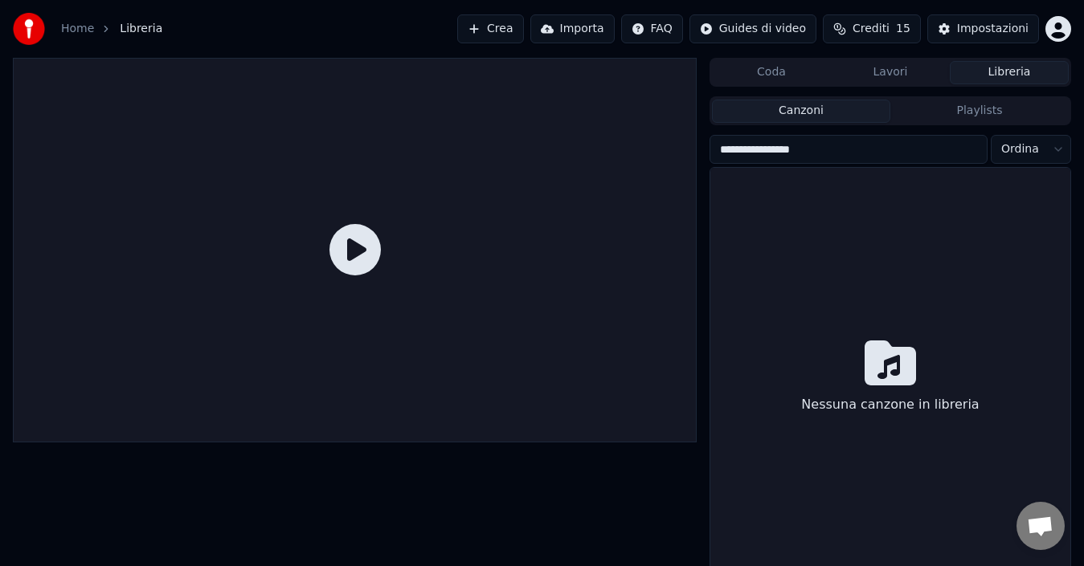
type input "**********"
click at [821, 141] on input "**********" at bounding box center [848, 149] width 278 height 29
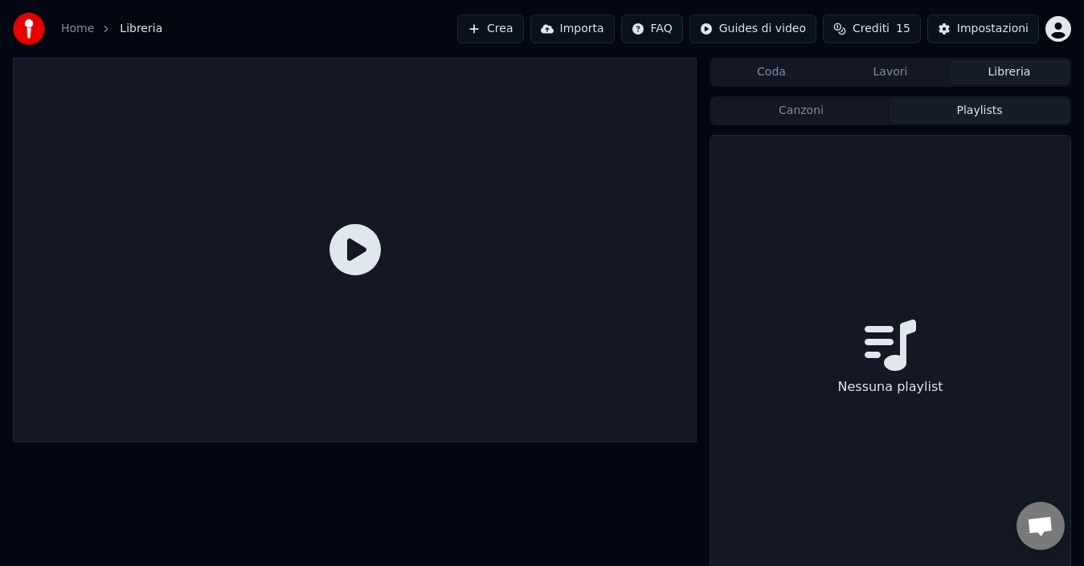
click at [986, 107] on button "Playlists" at bounding box center [979, 111] width 178 height 23
click at [801, 112] on button "Canzoni" at bounding box center [801, 111] width 178 height 23
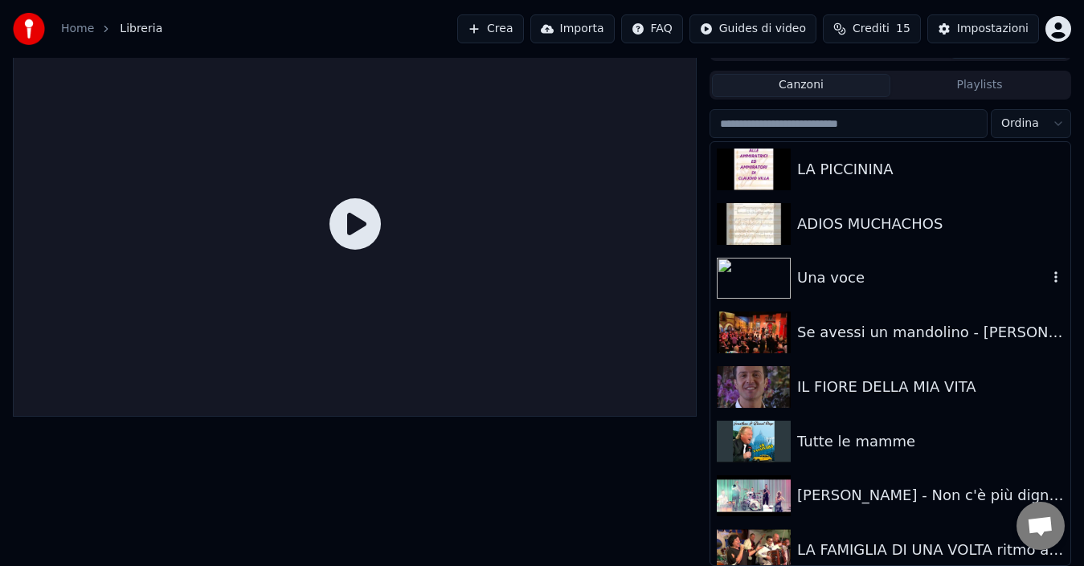
scroll to position [0, 0]
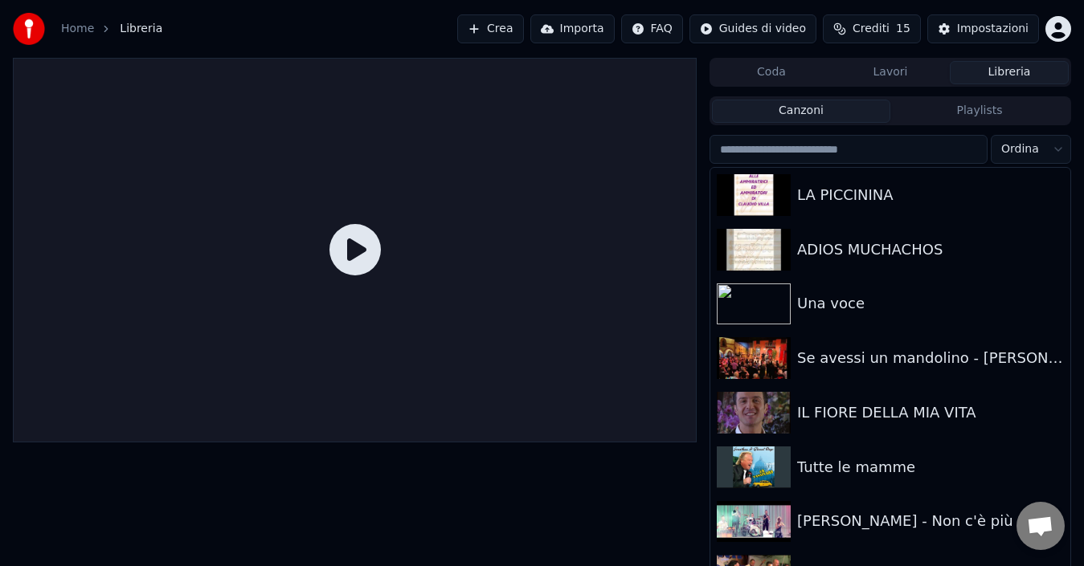
click at [787, 108] on button "Canzoni" at bounding box center [801, 111] width 178 height 23
click at [1056, 149] on html "Home Libreria Crea Importa FAQ Guides di video Crediti 15 Impostazioni Coda Lav…" at bounding box center [542, 283] width 1084 height 566
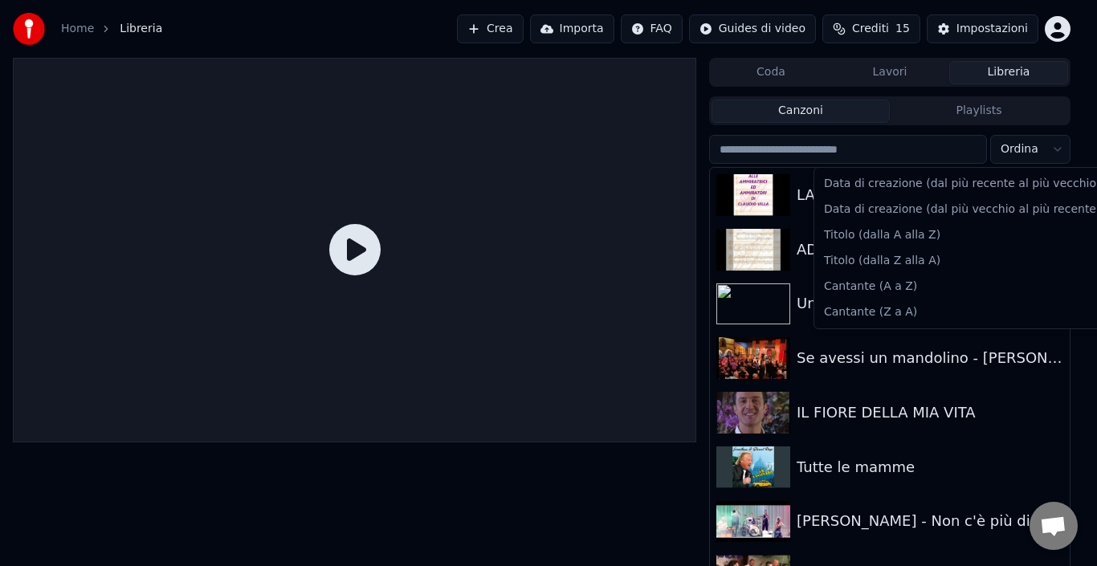
click at [573, 481] on html "Home Libreria Crea Importa FAQ Guides di video Crediti 15 Impostazioni Coda Lav…" at bounding box center [548, 283] width 1097 height 566
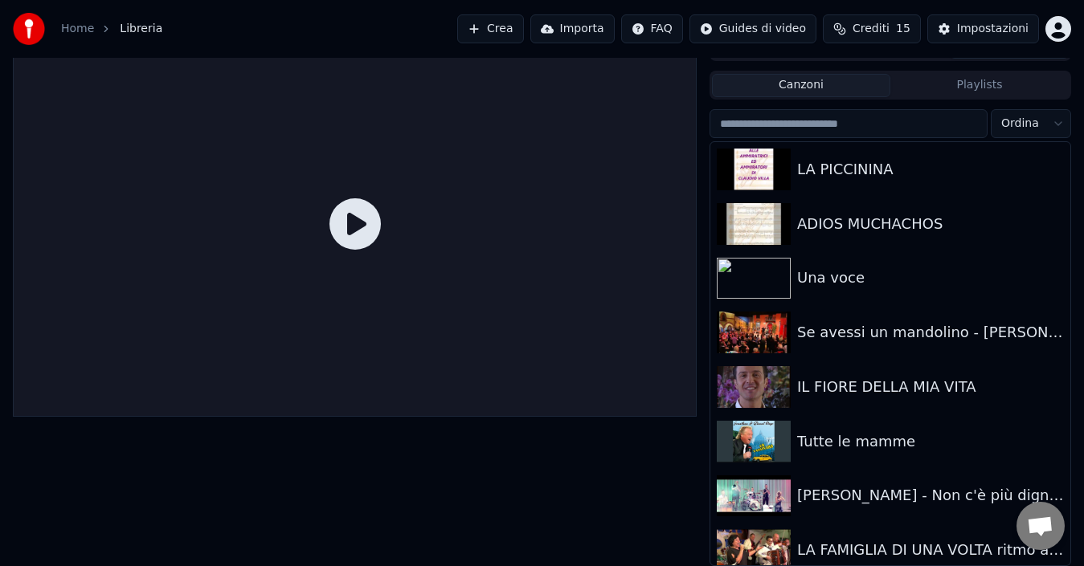
click at [1052, 28] on html "Home Libreria Crea Importa FAQ Guides di video Crediti 15 Impostazioni Coda Lav…" at bounding box center [542, 257] width 1084 height 566
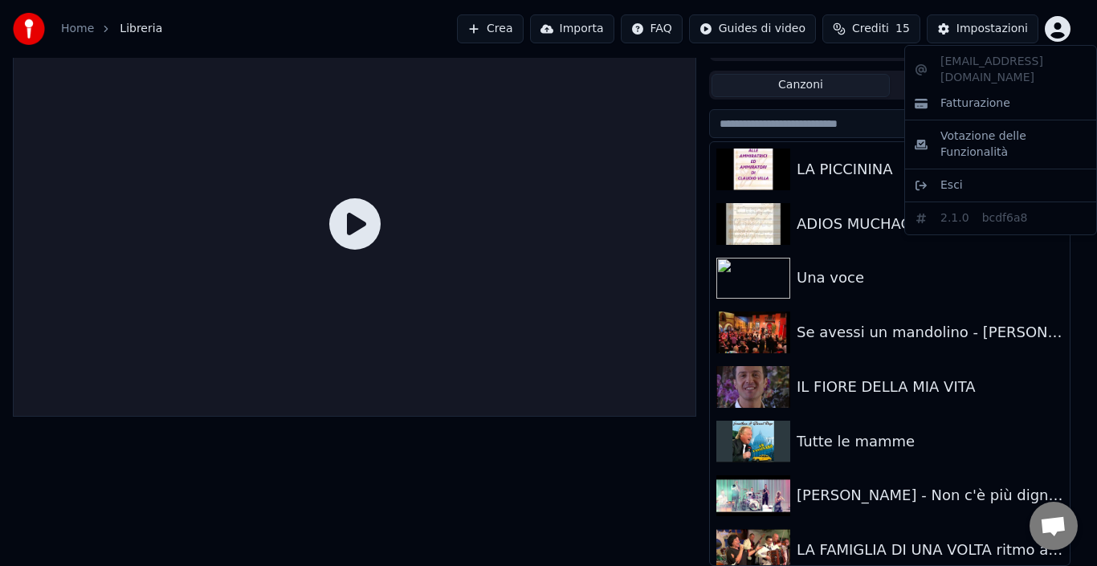
click at [646, 452] on html "Home Libreria Crea Importa FAQ Guides di video Crediti 15 Impostazioni Coda Lav…" at bounding box center [548, 257] width 1097 height 566
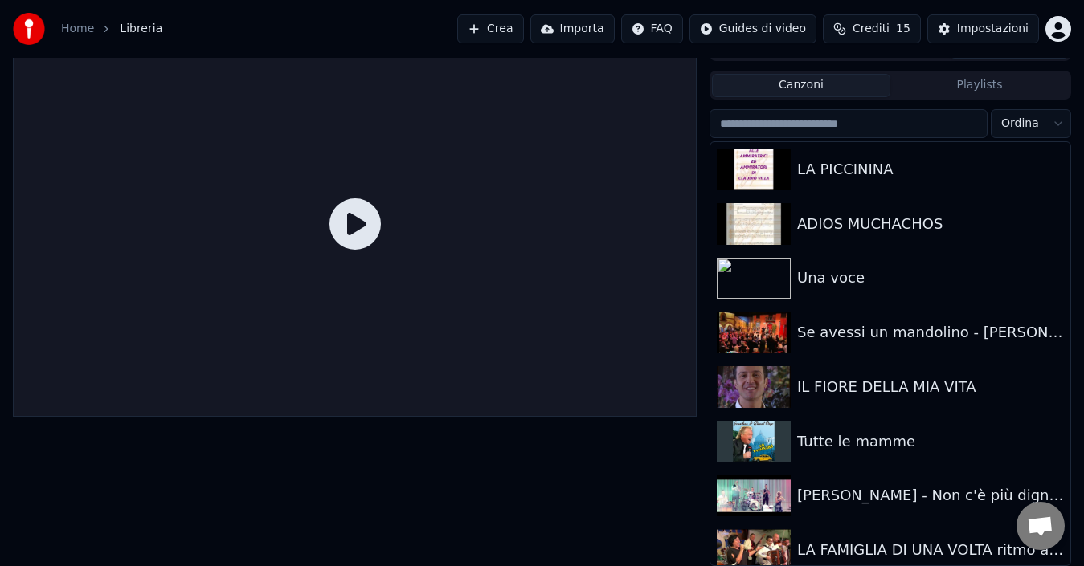
click at [942, 81] on button "Playlists" at bounding box center [979, 85] width 178 height 23
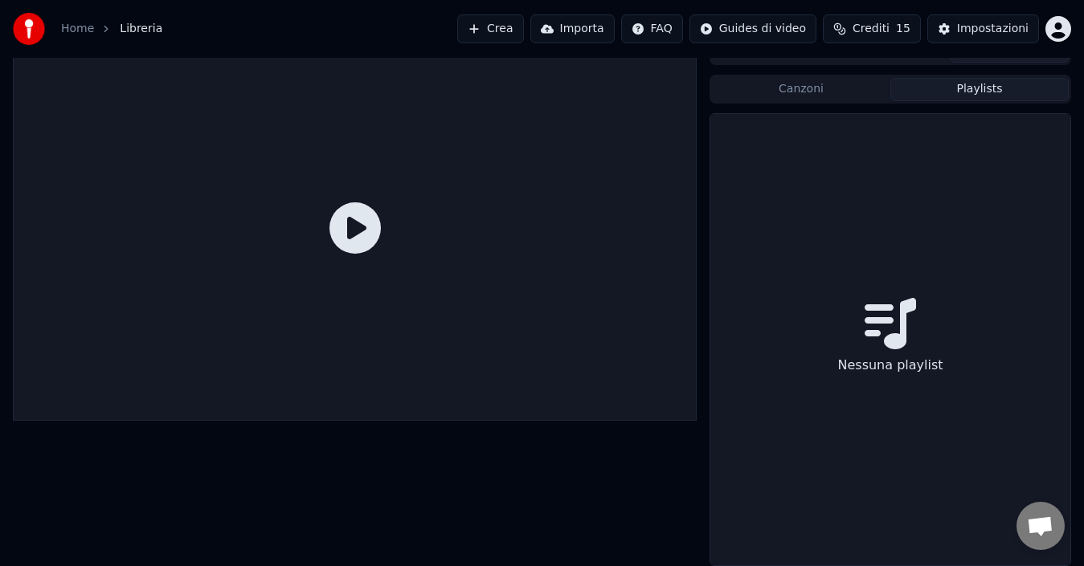
click at [831, 81] on button "Canzoni" at bounding box center [801, 89] width 178 height 23
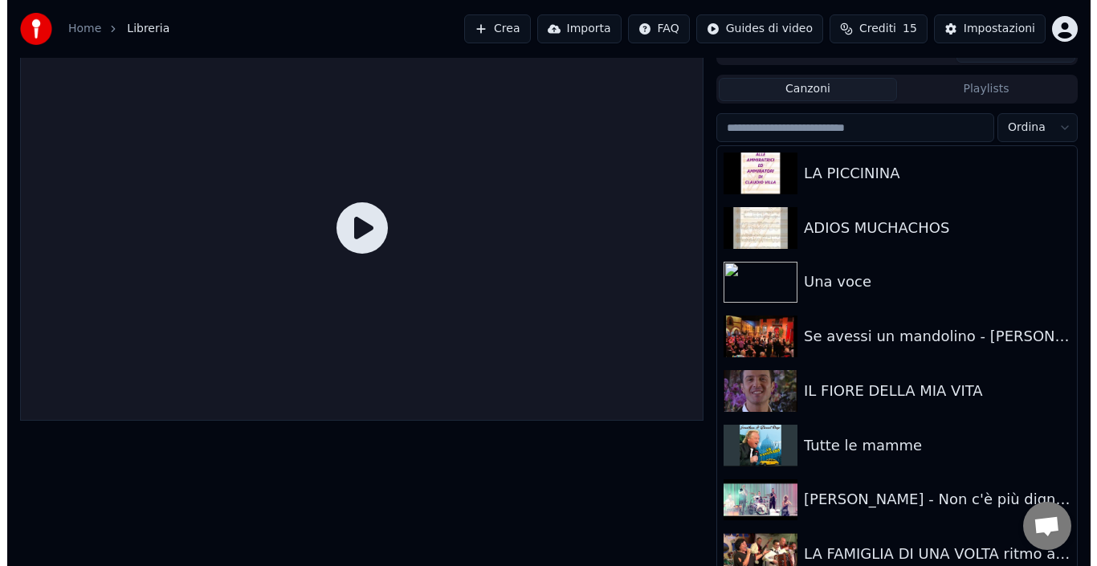
scroll to position [0, 0]
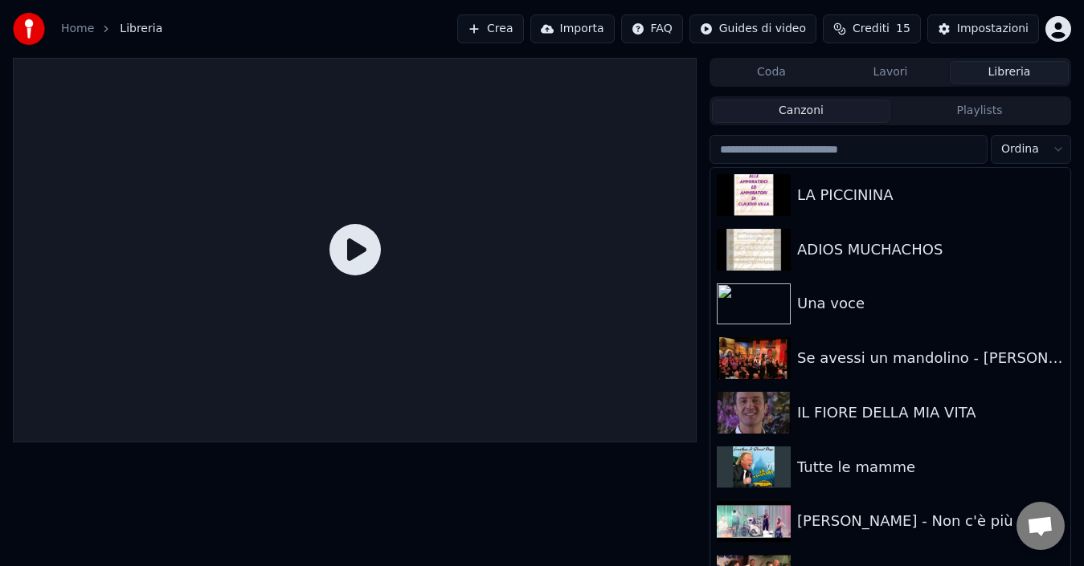
click at [894, 63] on button "Lavori" at bounding box center [890, 72] width 119 height 23
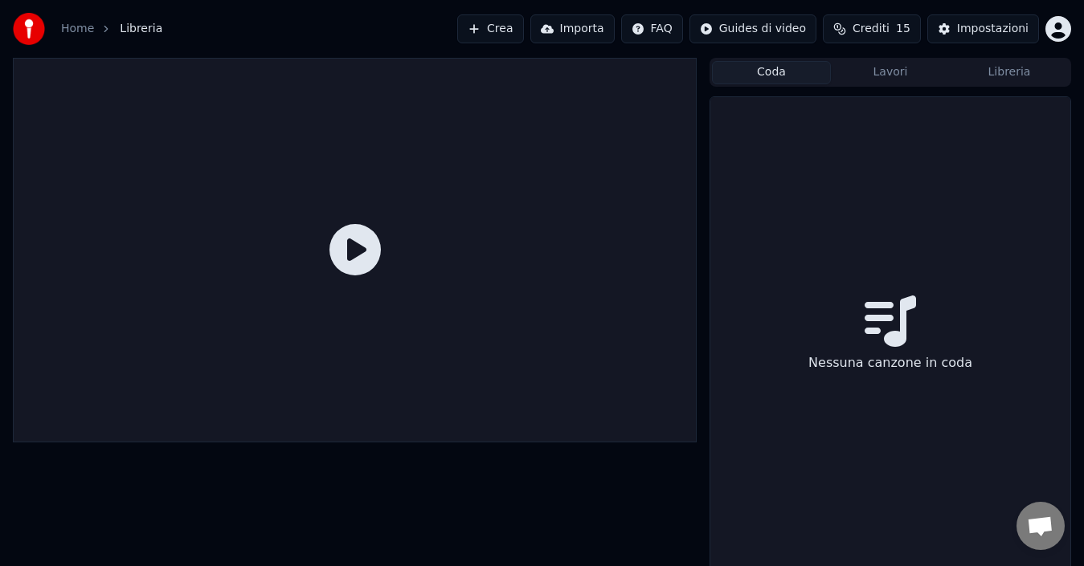
click at [779, 64] on button "Coda" at bounding box center [771, 72] width 119 height 23
click at [1002, 71] on button "Libreria" at bounding box center [1009, 72] width 119 height 23
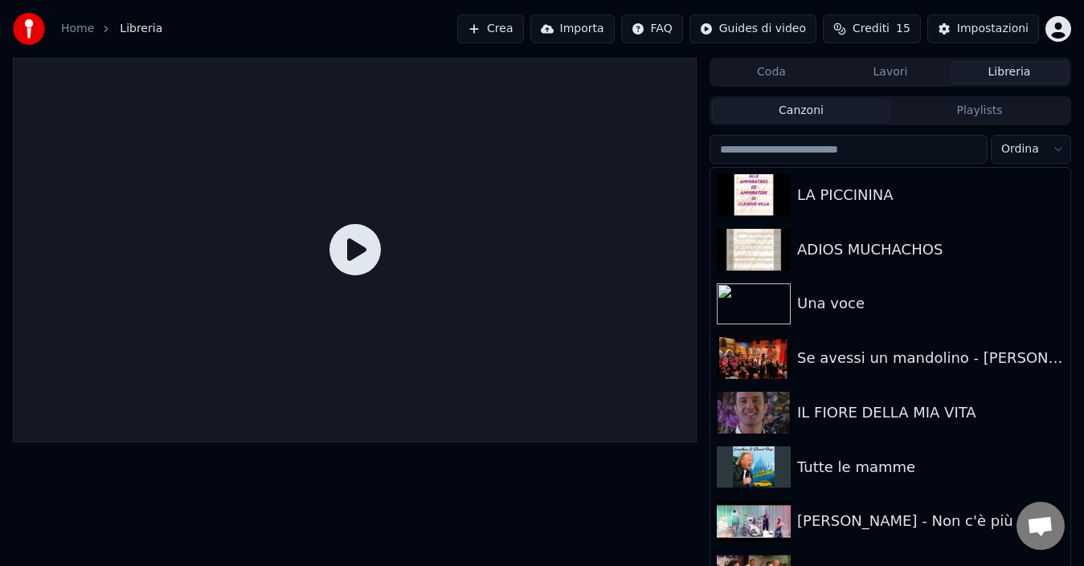
click at [362, 252] on icon at bounding box center [354, 249] width 51 height 51
click at [363, 252] on icon at bounding box center [354, 249] width 51 height 51
click at [363, 249] on icon at bounding box center [354, 249] width 51 height 51
drag, startPoint x: 363, startPoint y: 249, endPoint x: 362, endPoint y: 268, distance: 18.5
click at [362, 249] on icon at bounding box center [354, 249] width 51 height 51
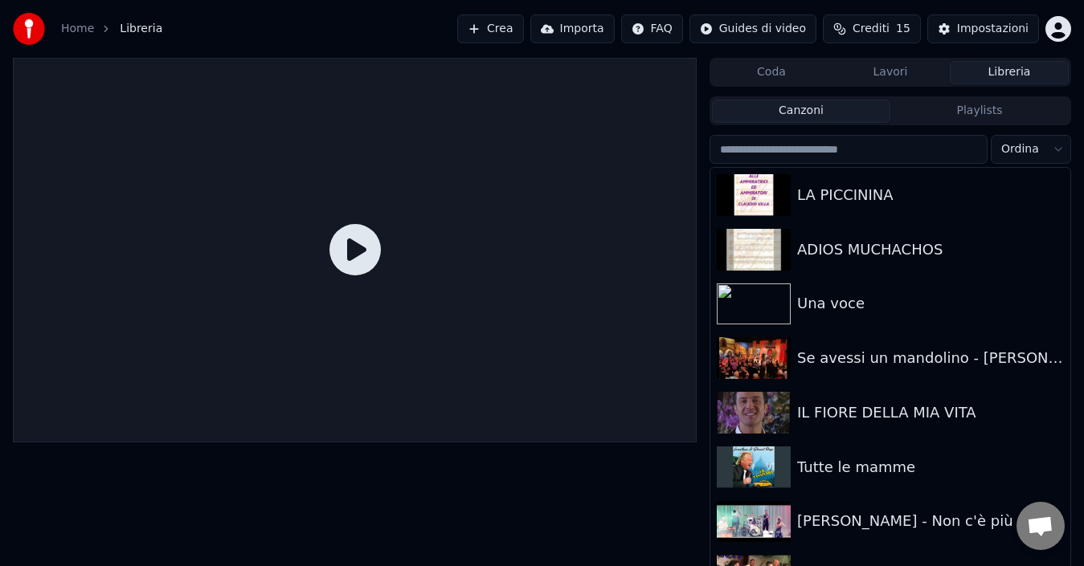
click at [69, 31] on link "Home" at bounding box center [77, 29] width 33 height 16
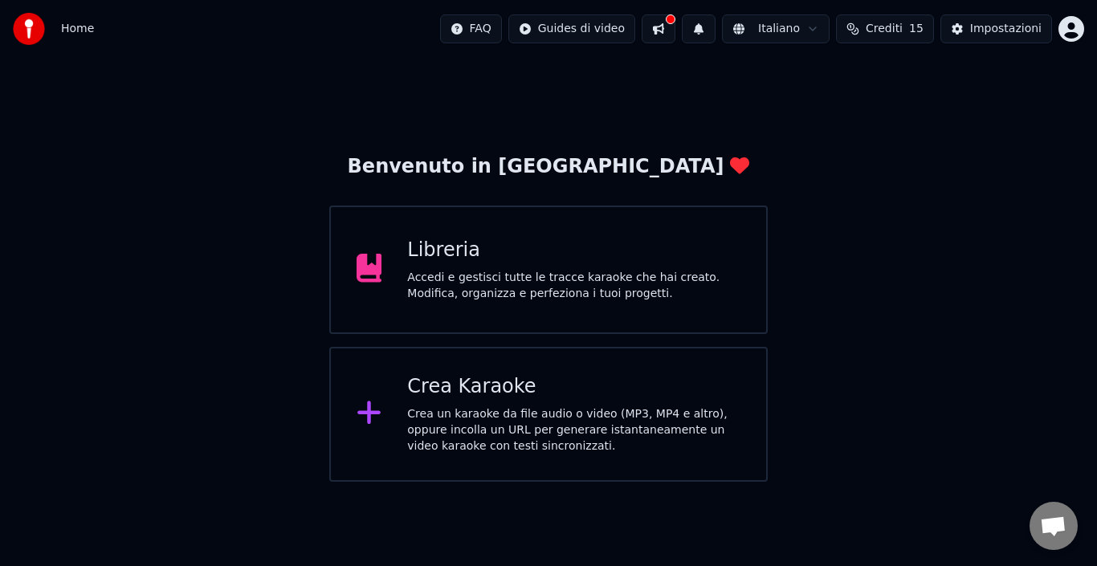
click at [525, 419] on div "Crea un karaoke da file audio o video (MP3, MP4 e altro), oppure incolla un URL…" at bounding box center [573, 430] width 333 height 48
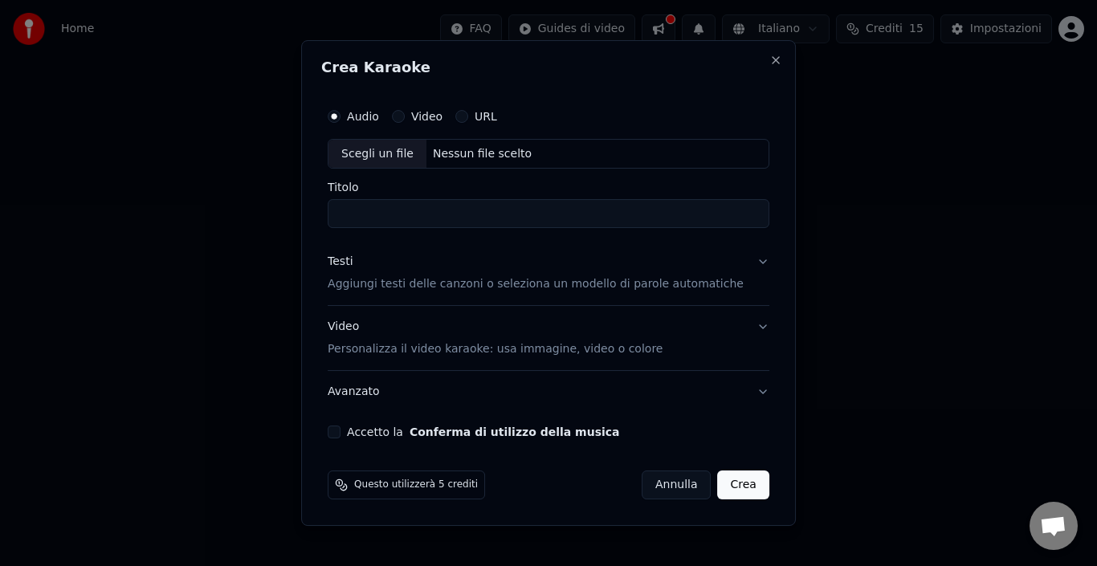
click at [458, 149] on div "Nessun file scelto" at bounding box center [483, 154] width 112 height 16
click at [393, 214] on input "Titolo" at bounding box center [549, 214] width 442 height 29
type input "**********"
click at [410, 427] on button "Conferma di utilizzo della musica" at bounding box center [515, 432] width 210 height 11
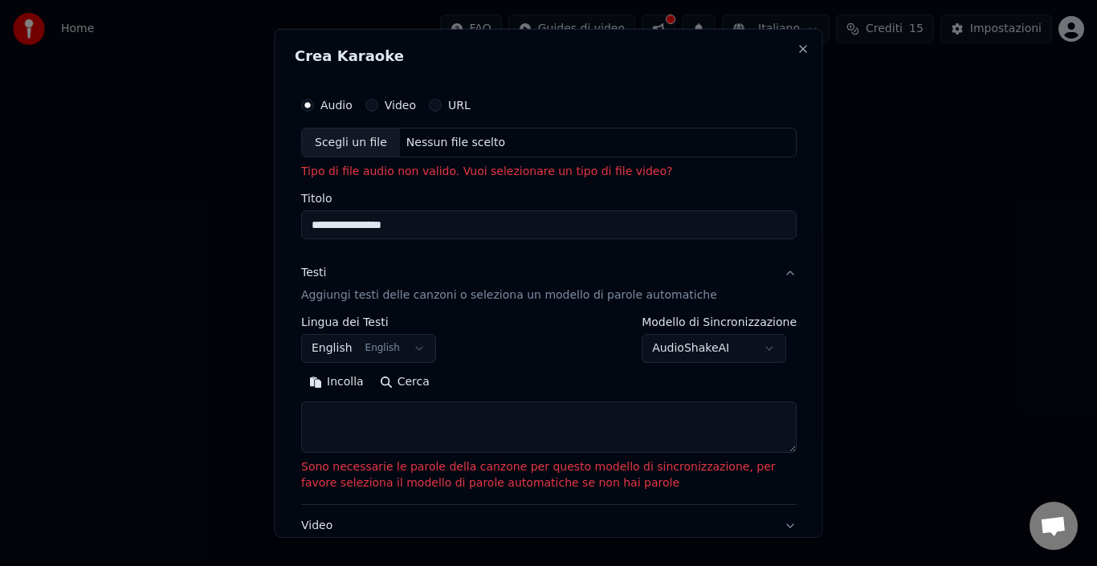
click at [413, 138] on div "Nessun file scelto" at bounding box center [455, 142] width 112 height 16
click at [435, 142] on div "Nessun file scelto" at bounding box center [455, 142] width 112 height 16
click at [429, 104] on button "URL" at bounding box center [435, 104] width 13 height 13
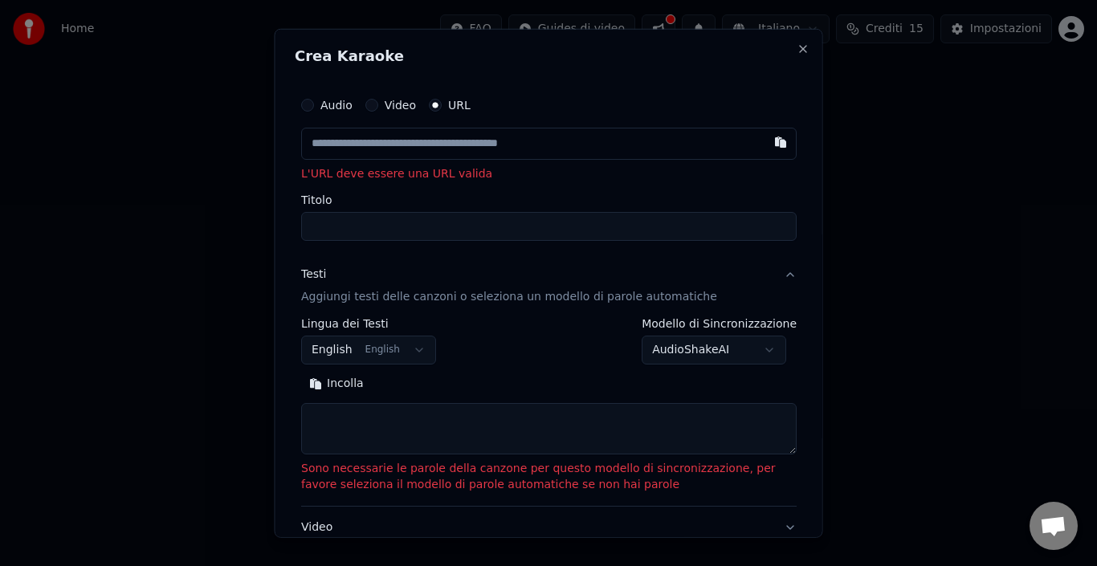
click at [371, 148] on input "text" at bounding box center [549, 143] width 496 height 32
click at [360, 137] on input "text" at bounding box center [549, 143] width 496 height 32
click at [355, 150] on input "text" at bounding box center [549, 143] width 496 height 32
click at [765, 145] on button "button" at bounding box center [781, 141] width 32 height 29
click at [348, 214] on input "Titolo" at bounding box center [549, 226] width 496 height 29
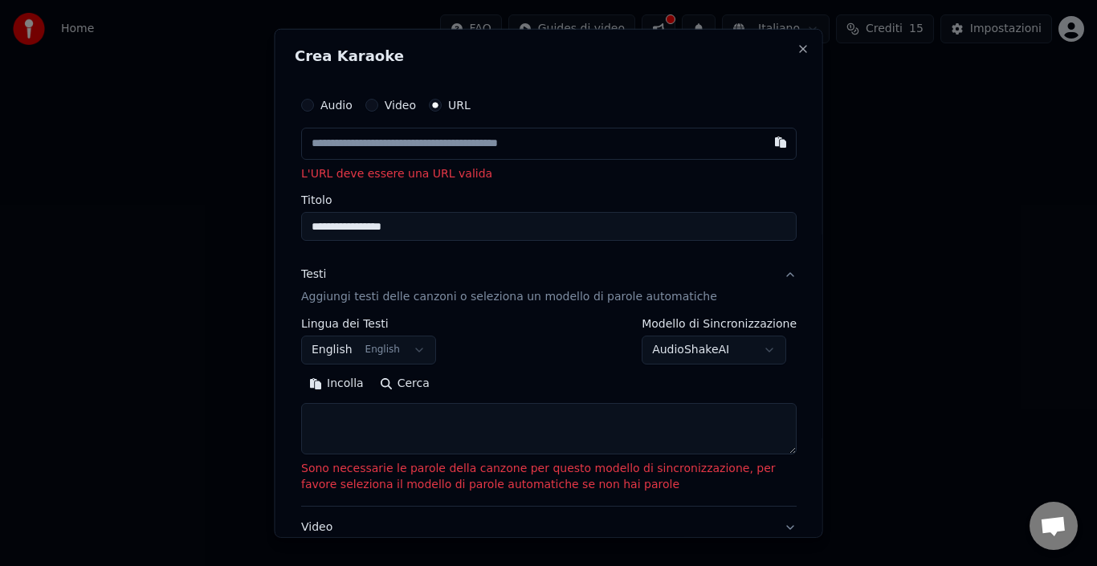
scroll to position [211, 0]
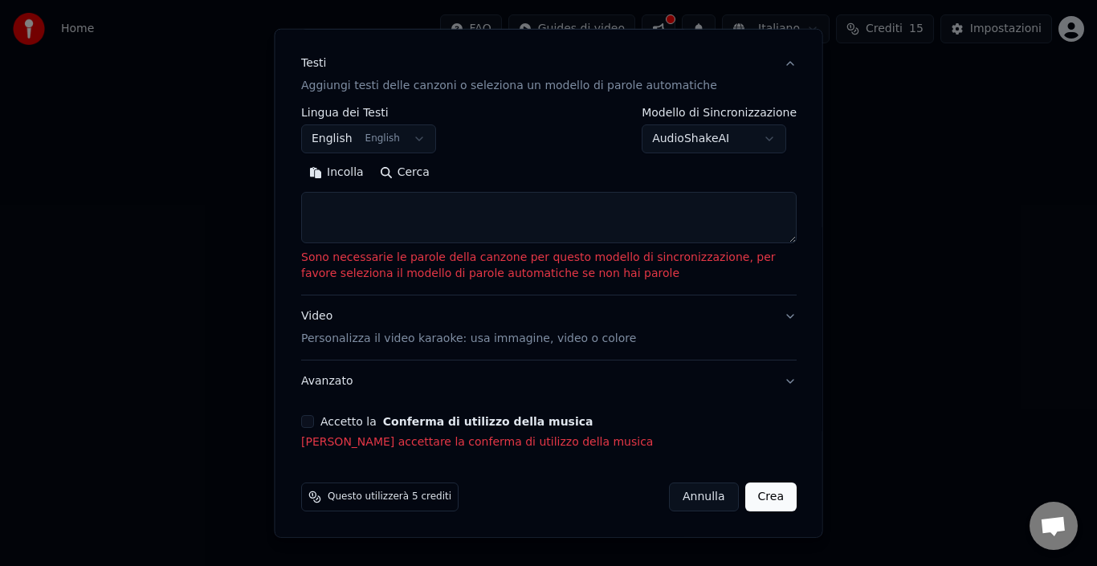
type input "**********"
click at [305, 424] on button "Accetto la Conferma di utilizzo della musica" at bounding box center [307, 421] width 13 height 13
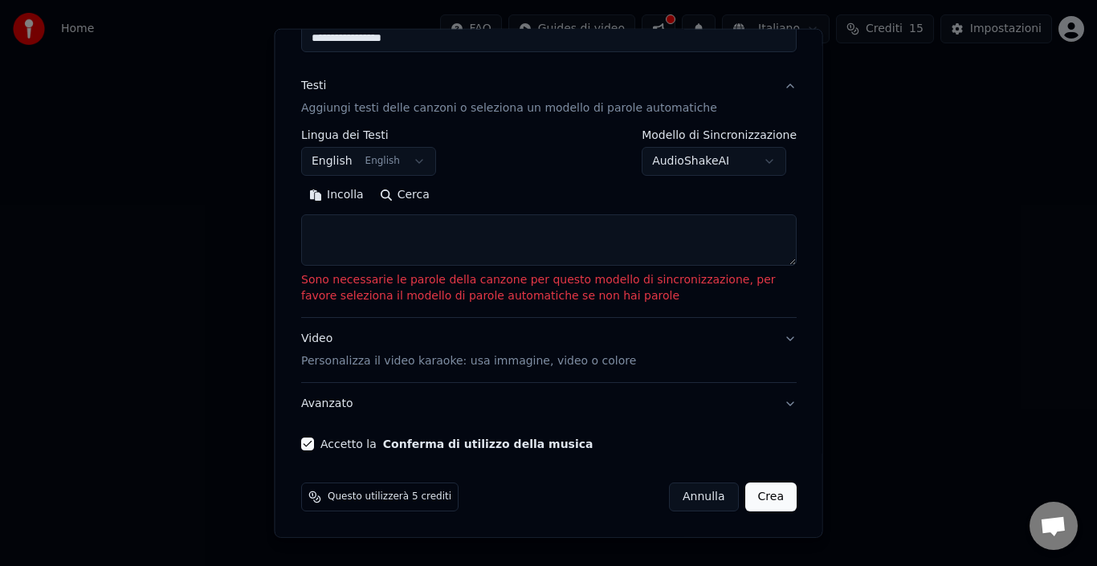
click at [777, 341] on button "Video Personalizza il video karaoke: usa immagine, video o colore" at bounding box center [549, 350] width 496 height 64
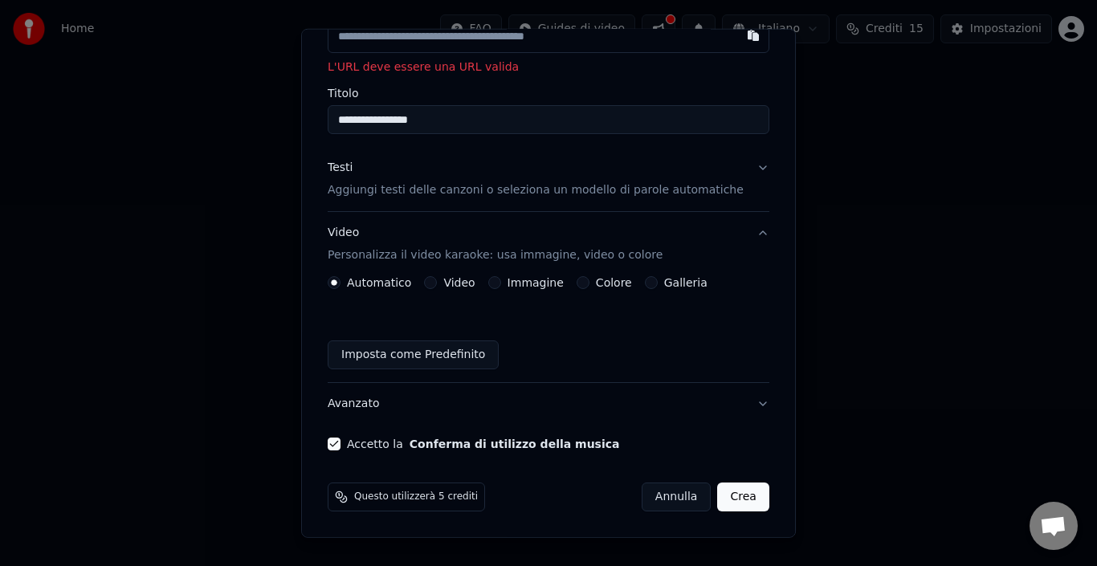
scroll to position [107, 0]
click at [737, 231] on button "Video Personalizza il video karaoke: usa immagine, video o colore" at bounding box center [549, 244] width 442 height 64
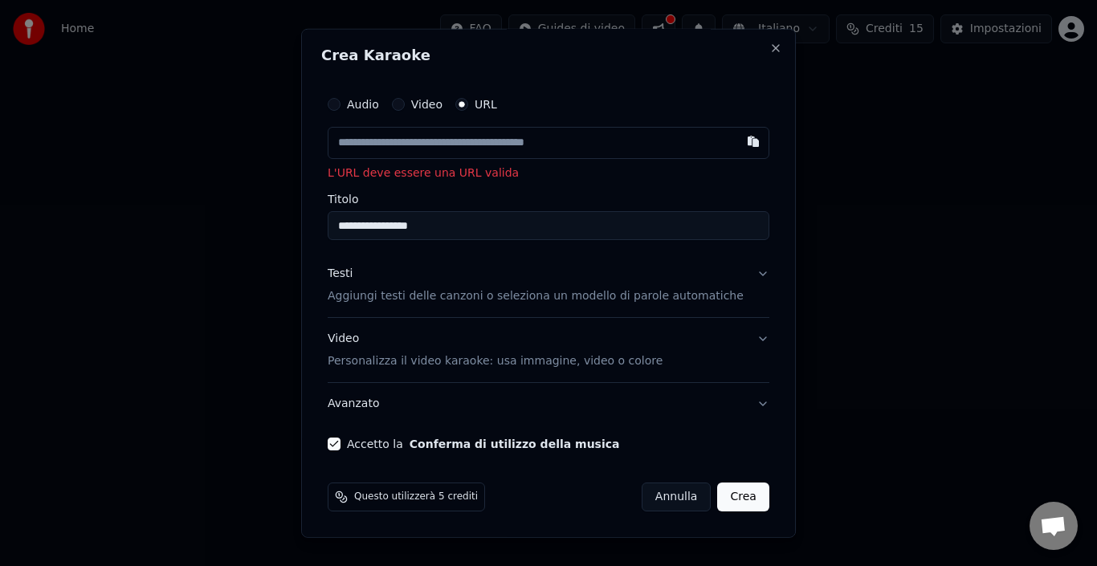
scroll to position [1, 0]
click at [371, 140] on input "text" at bounding box center [549, 142] width 442 height 32
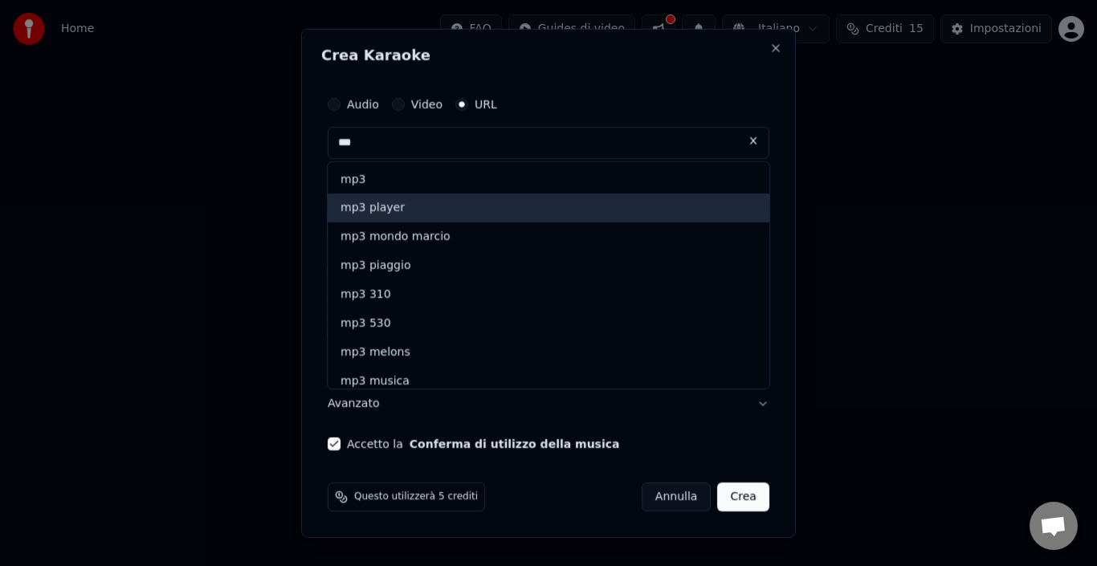
click at [389, 208] on div "mp3 player" at bounding box center [549, 208] width 442 height 29
type input "**********"
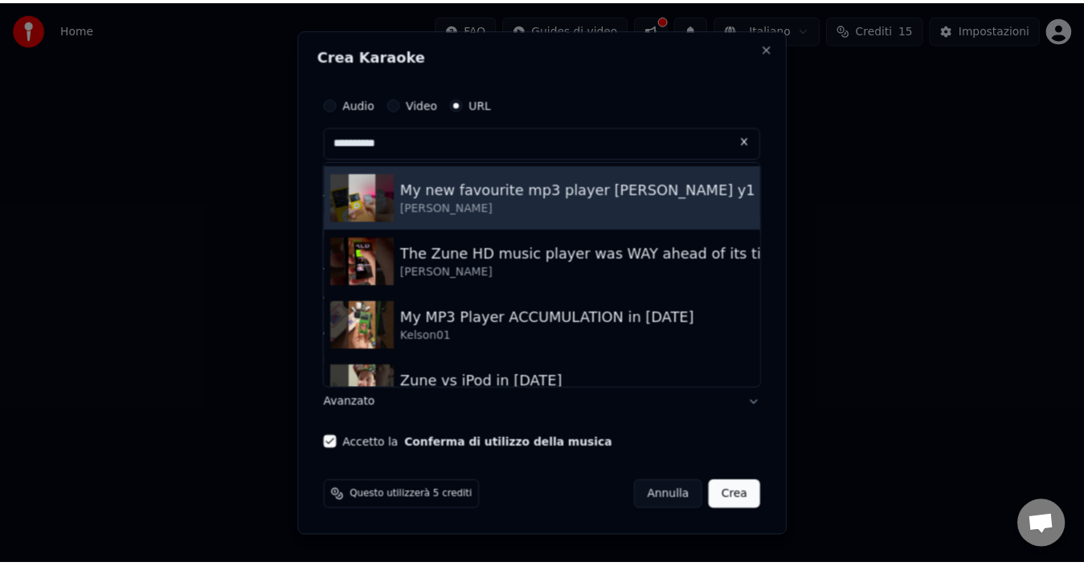
scroll to position [0, 0]
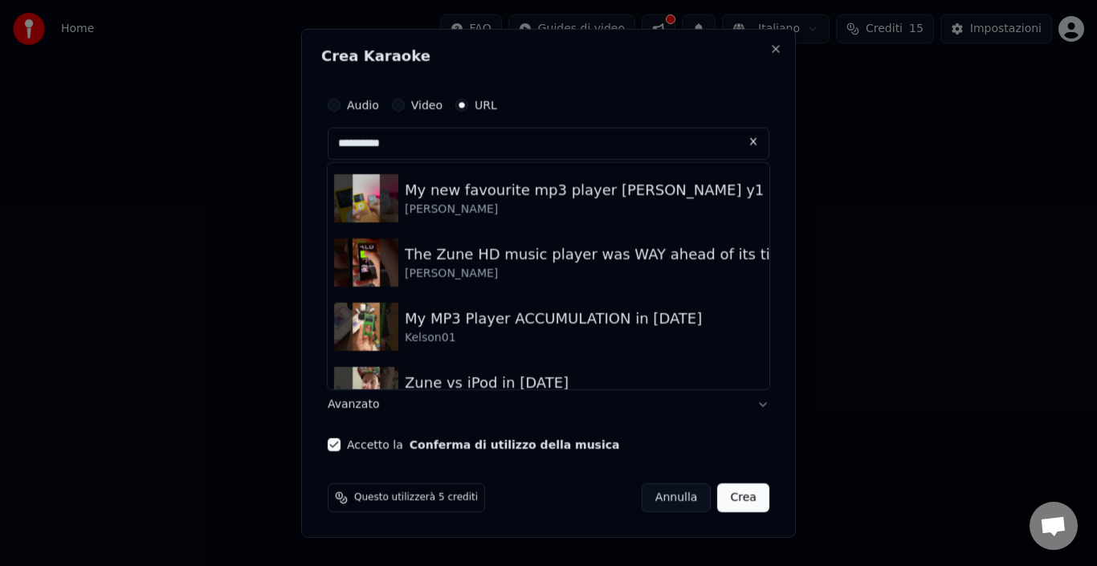
click at [475, 145] on input "**********" at bounding box center [549, 143] width 442 height 32
click at [432, 146] on input "**********" at bounding box center [549, 143] width 442 height 32
click at [341, 102] on button "Audio" at bounding box center [334, 104] width 13 height 13
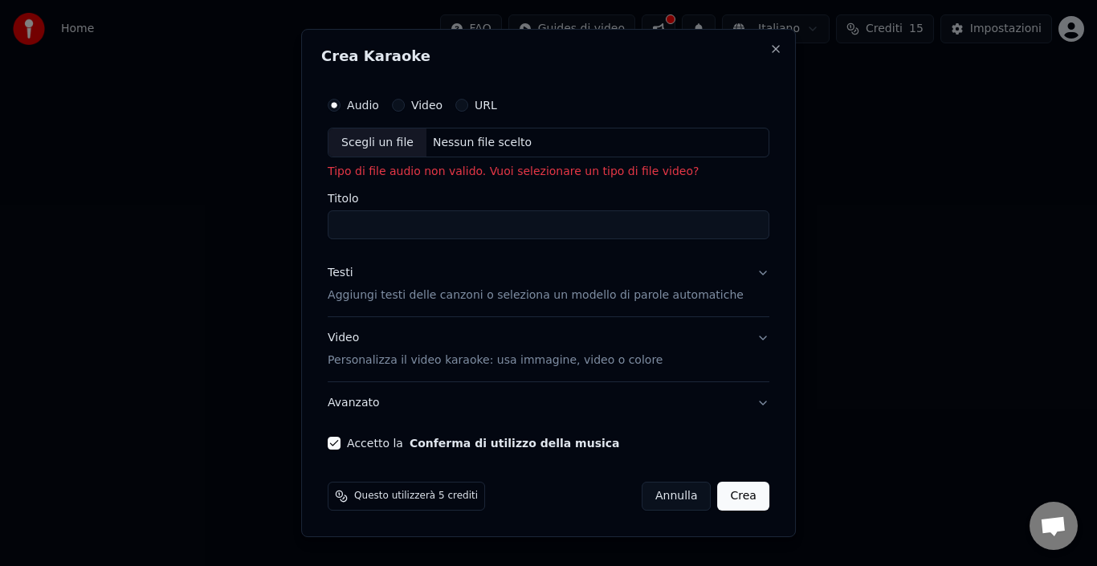
click at [470, 138] on div "Nessun file scelto" at bounding box center [483, 143] width 112 height 16
click at [461, 150] on div "Nessun file scelto" at bounding box center [483, 143] width 112 height 16
click at [480, 140] on div "Nessun file scelto" at bounding box center [483, 143] width 112 height 16
click at [392, 225] on input "Titolo" at bounding box center [549, 225] width 442 height 29
type input "**********"
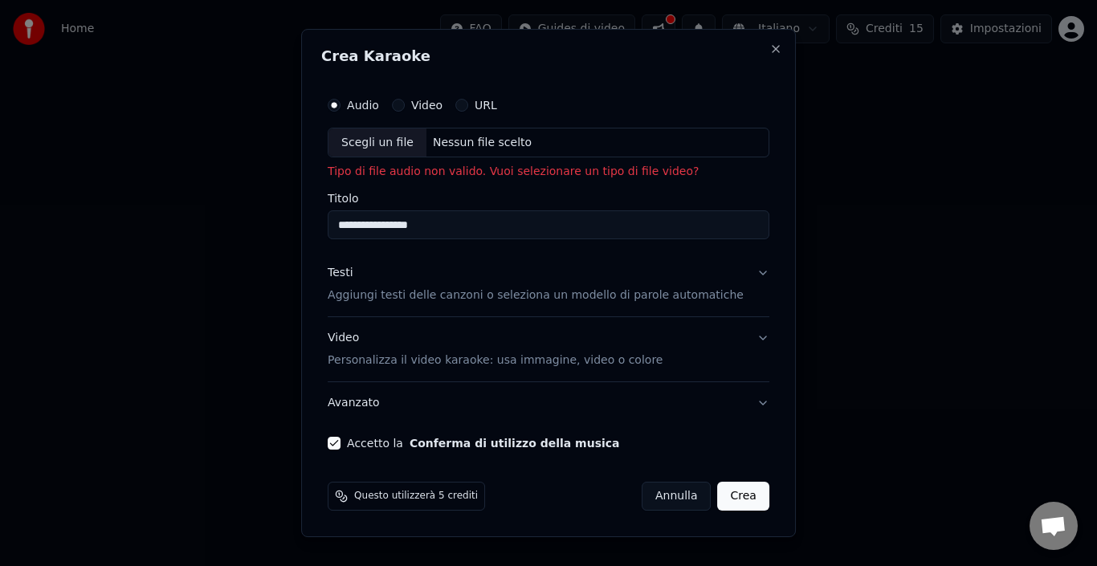
click at [461, 141] on div "Nessun file scelto" at bounding box center [483, 143] width 112 height 16
click at [405, 101] on button "Video" at bounding box center [398, 105] width 13 height 13
click at [377, 223] on input "Titolo" at bounding box center [549, 225] width 442 height 29
type input "**********"
click at [468, 104] on button "URL" at bounding box center [461, 105] width 13 height 13
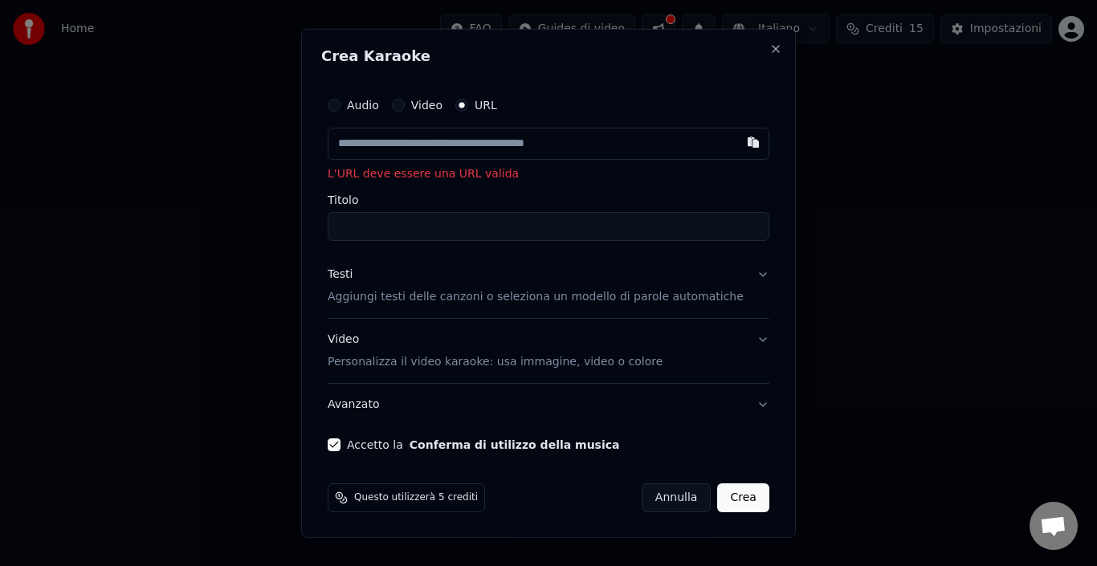
click at [383, 147] on input "text" at bounding box center [549, 143] width 442 height 32
click at [770, 45] on button "Close" at bounding box center [776, 48] width 13 height 13
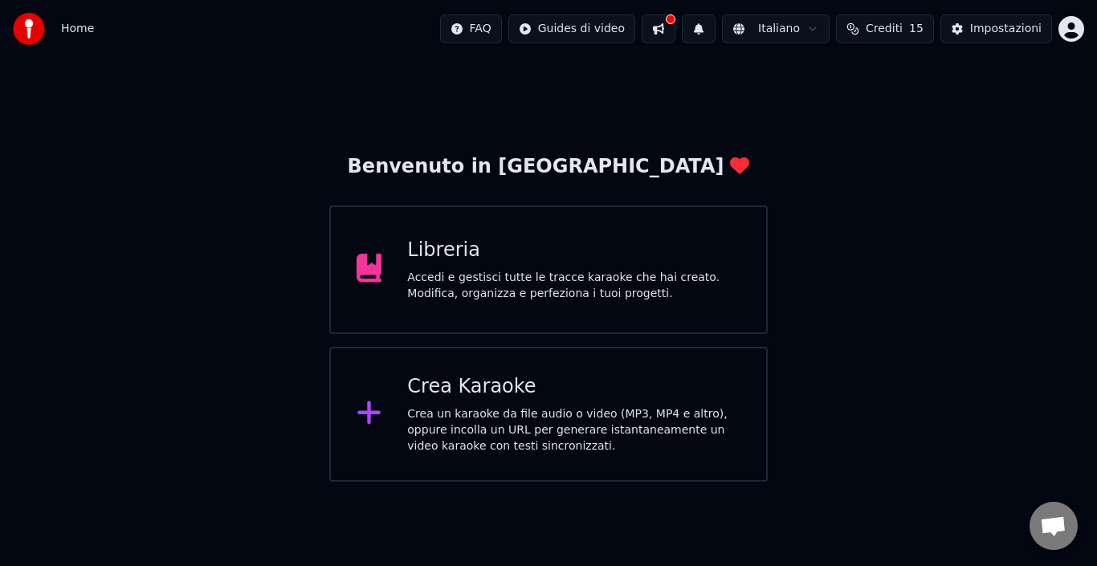
click at [492, 278] on div "Accedi e gestisci tutte le tracce karaoke che hai creato. Modifica, organizza e…" at bounding box center [573, 286] width 333 height 32
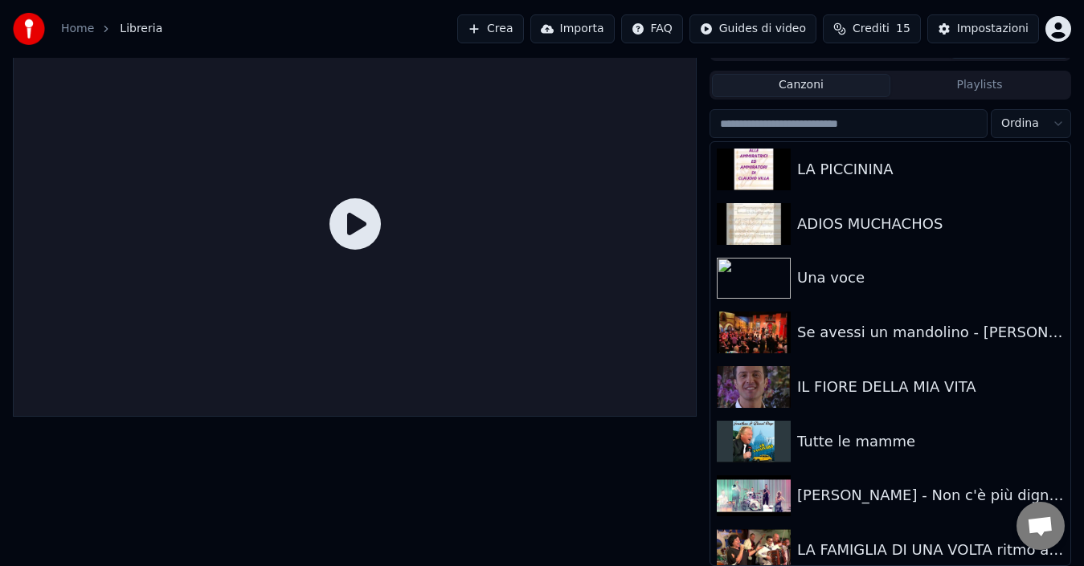
click at [758, 124] on input "search" at bounding box center [848, 123] width 278 height 29
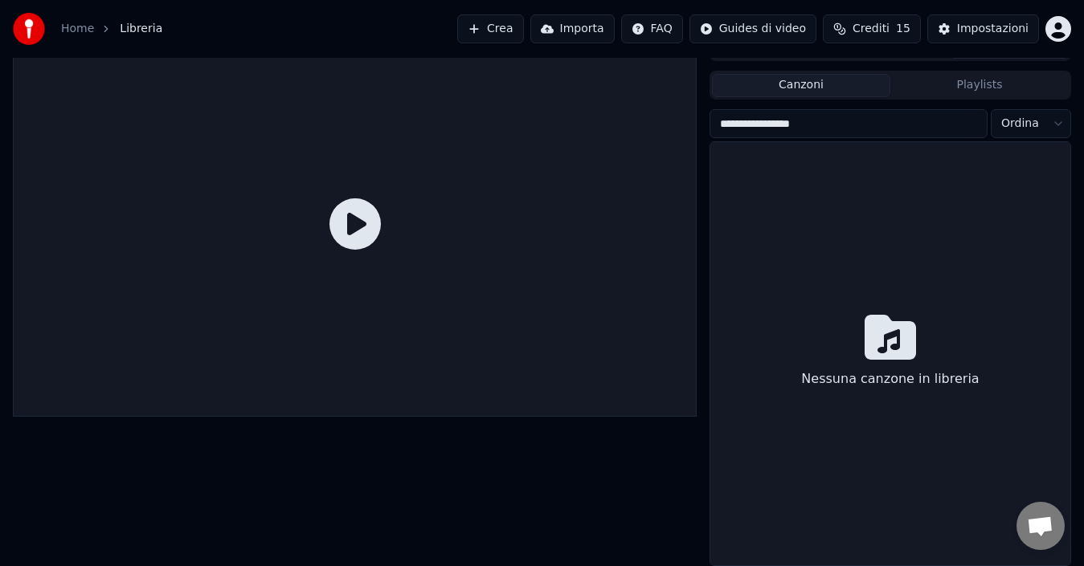
type input "**********"
click at [971, 127] on input "**********" at bounding box center [848, 123] width 278 height 29
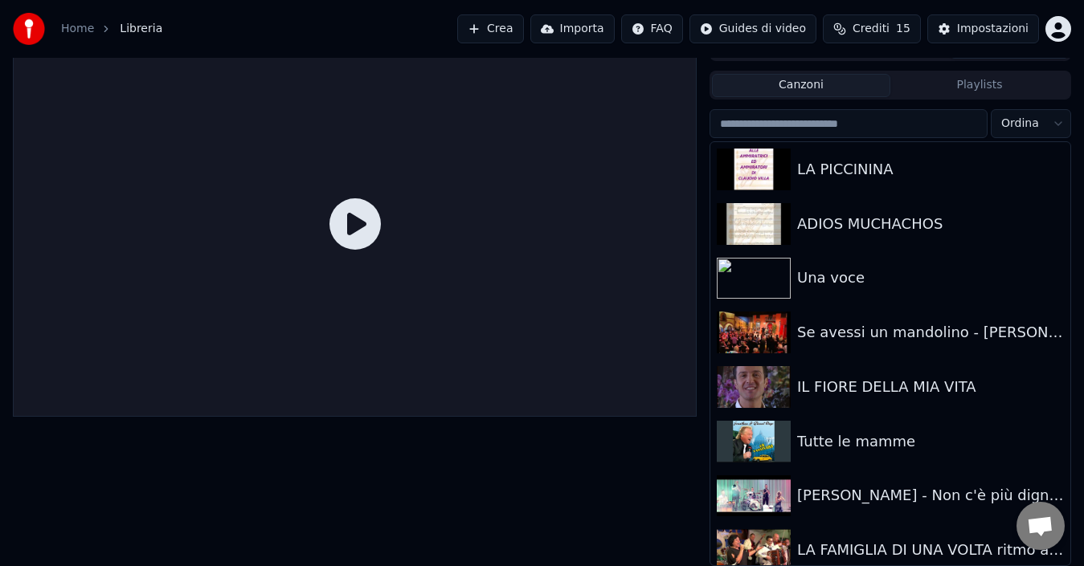
click at [840, 82] on button "Canzoni" at bounding box center [801, 85] width 178 height 23
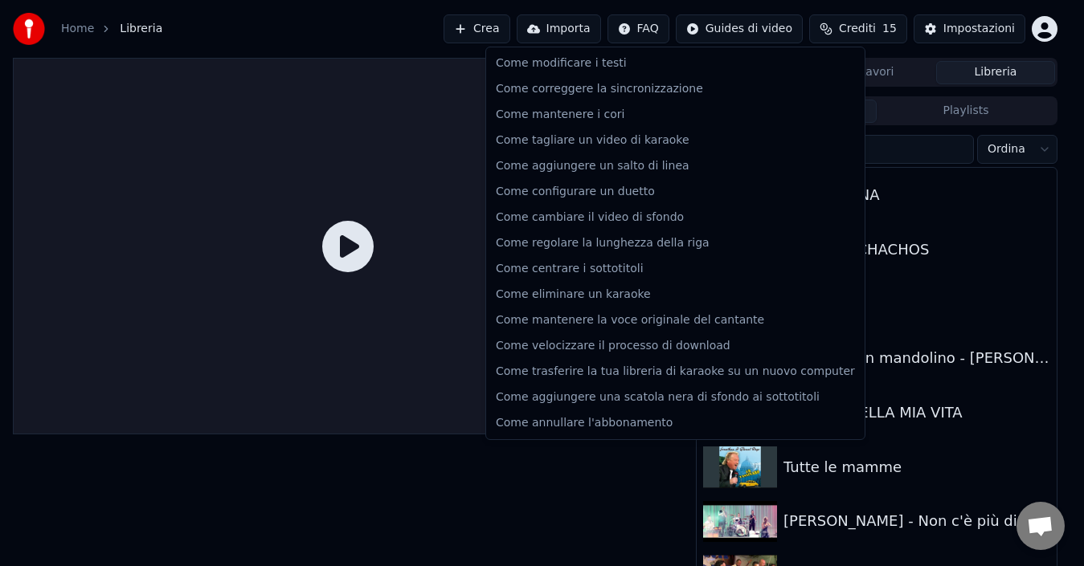
click at [664, 31] on html "Home Libreria Crea Importa FAQ Guides di video Crediti 15 Impostazioni Coda Lav…" at bounding box center [542, 283] width 1084 height 566
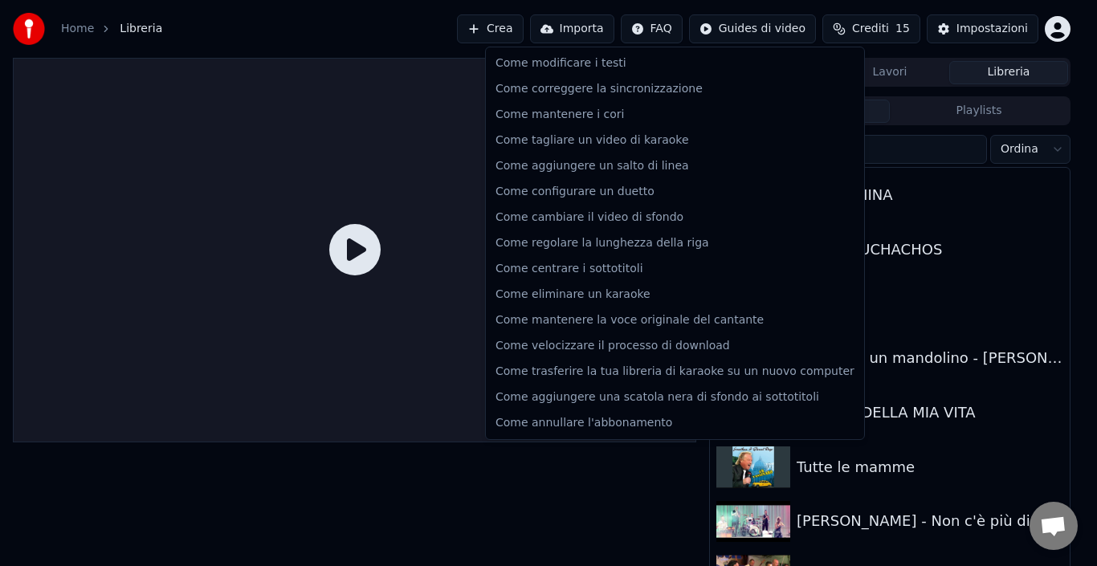
click at [549, 464] on html "Home Libreria Crea Importa FAQ Guides di video Crediti 15 Impostazioni Coda Lav…" at bounding box center [548, 283] width 1097 height 566
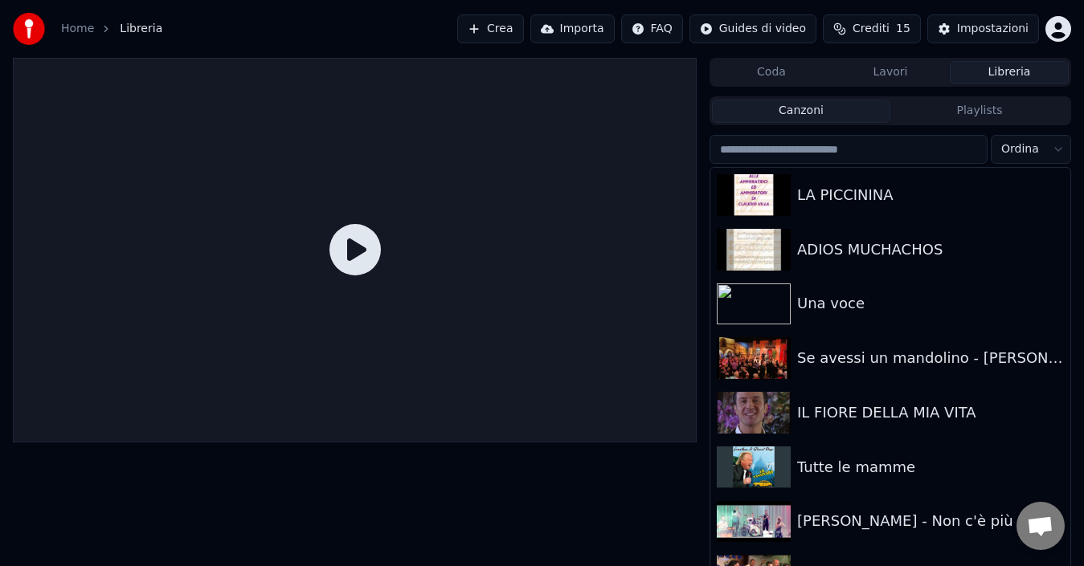
click at [557, 22] on button "Importa" at bounding box center [572, 28] width 84 height 29
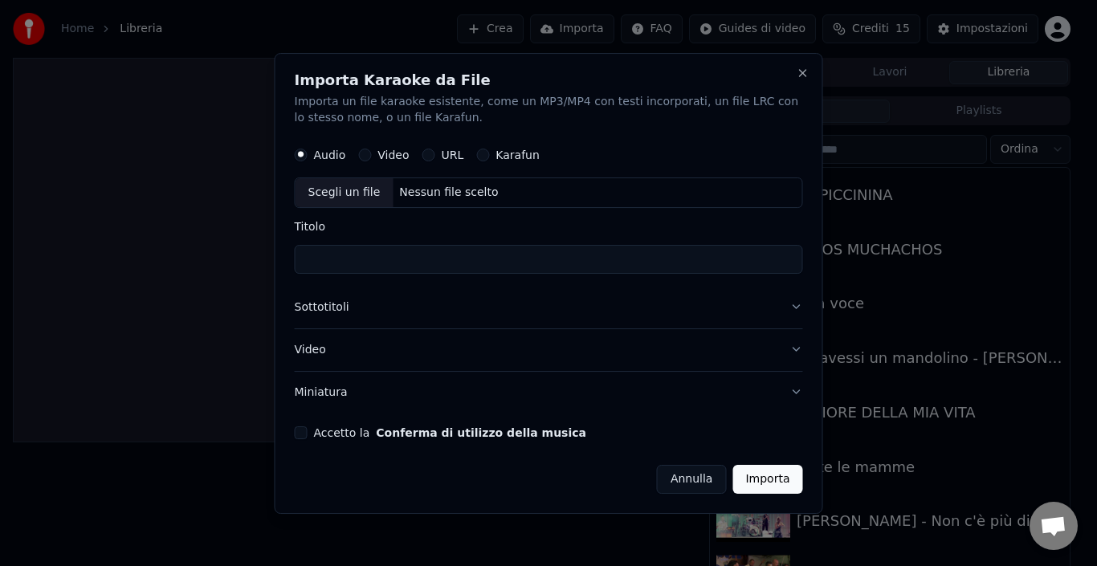
click at [299, 153] on circle "button" at bounding box center [301, 155] width 6 height 6
click at [368, 155] on button "Video" at bounding box center [364, 155] width 13 height 13
click at [402, 190] on div "Nessun file scelto" at bounding box center [449, 193] width 112 height 16
click at [326, 257] on input "Titolo" at bounding box center [549, 259] width 509 height 29
type input "**********"
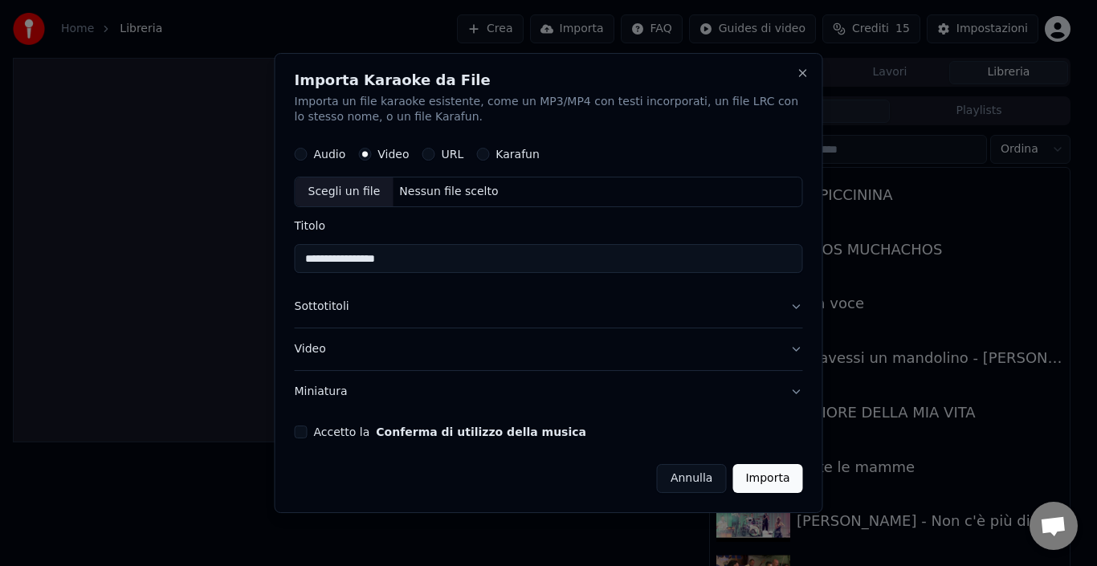
click at [297, 432] on button "Accetto la Conferma di utilizzo della musica" at bounding box center [301, 432] width 13 height 13
click at [801, 75] on button "Close" at bounding box center [803, 73] width 13 height 13
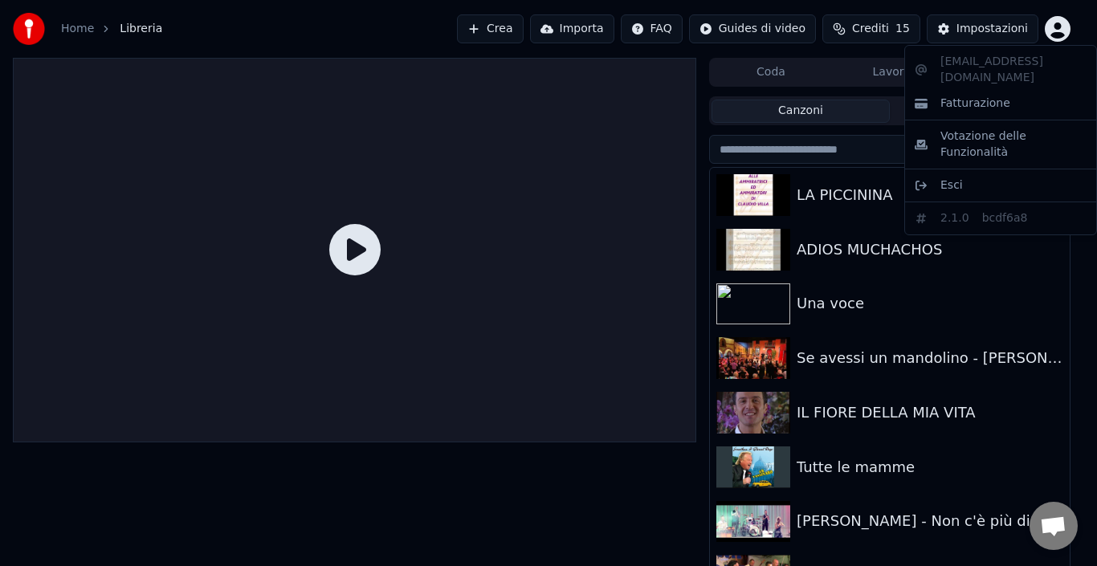
click at [1056, 23] on html "Home Libreria Crea Importa FAQ Guides di video Crediti 15 Impostazioni Coda Lav…" at bounding box center [548, 283] width 1097 height 566
click at [952, 178] on span "Esci" at bounding box center [952, 186] width 22 height 16
